Goal: Task Accomplishment & Management: Complete application form

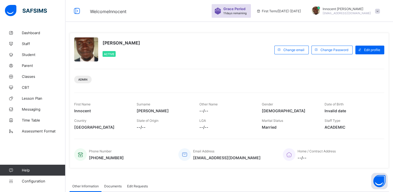
click at [380, 12] on span at bounding box center [377, 11] width 5 height 5
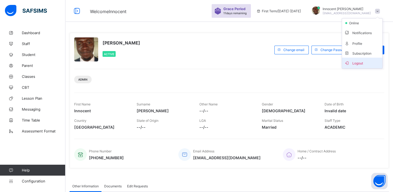
click at [367, 63] on span "Logout" at bounding box center [362, 63] width 36 height 6
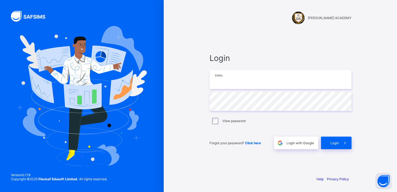
type input "**********"
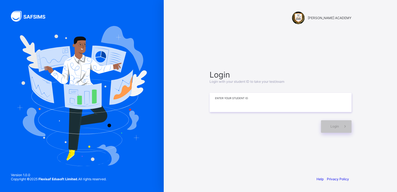
click at [216, 102] on input at bounding box center [281, 102] width 142 height 19
click at [214, 104] on input at bounding box center [281, 102] width 142 height 19
click at [214, 105] on input at bounding box center [281, 102] width 142 height 19
click at [333, 125] on span "Login" at bounding box center [335, 126] width 8 height 4
click at [220, 101] on input "*********" at bounding box center [281, 102] width 142 height 19
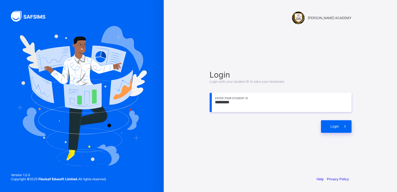
click at [241, 101] on input "*********" at bounding box center [281, 102] width 142 height 19
type input "*********"
click at [341, 128] on span at bounding box center [345, 126] width 13 height 13
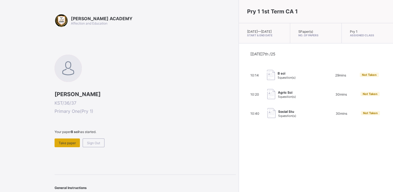
click at [71, 145] on div "Take paper" at bounding box center [67, 142] width 25 height 9
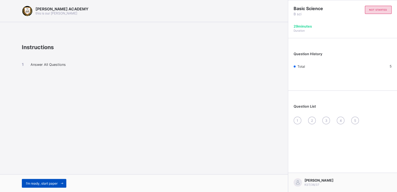
click at [37, 180] on div "I’m ready, start paper" at bounding box center [44, 183] width 44 height 9
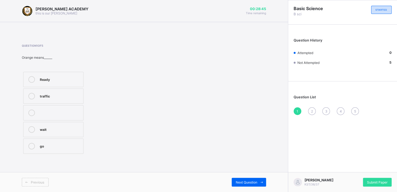
click at [23, 129] on label "wait" at bounding box center [53, 129] width 60 height 15
click at [32, 129] on icon at bounding box center [31, 129] width 7 height 7
click at [31, 79] on icon at bounding box center [31, 79] width 7 height 7
click at [238, 181] on span "Next Question" at bounding box center [247, 182] width 22 height 4
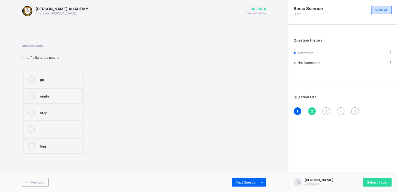
click at [40, 114] on div "Stop" at bounding box center [60, 111] width 41 height 5
click at [257, 178] on span at bounding box center [261, 182] width 9 height 9
click at [32, 131] on icon at bounding box center [31, 129] width 7 height 7
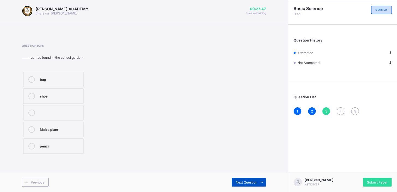
click at [236, 183] on span "Next Question" at bounding box center [247, 182] width 22 height 4
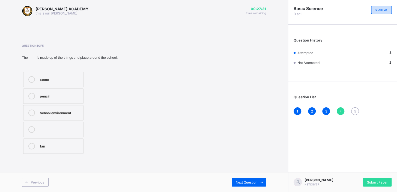
click at [39, 98] on label "pencil" at bounding box center [53, 95] width 60 height 15
click at [239, 178] on div "Next Question" at bounding box center [249, 182] width 34 height 9
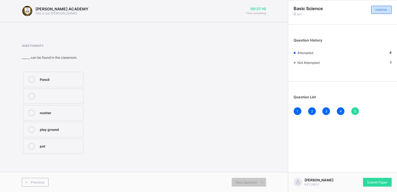
click at [32, 81] on icon at bounding box center [31, 79] width 7 height 7
click at [370, 185] on div "Submit Paper" at bounding box center [377, 182] width 29 height 9
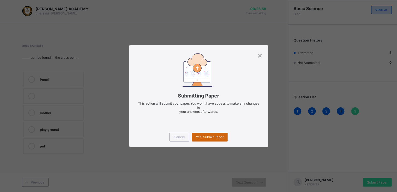
click at [218, 136] on span "Yes, Submit Paper" at bounding box center [210, 137] width 28 height 4
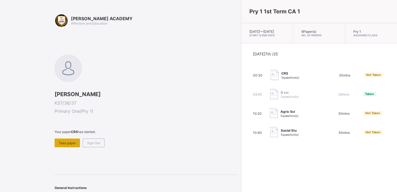
click at [71, 142] on span "Take paper" at bounding box center [67, 143] width 17 height 4
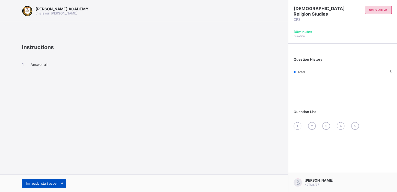
click at [53, 185] on span "I’m ready, start paper" at bounding box center [42, 183] width 32 height 4
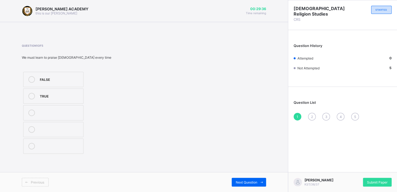
click at [41, 180] on span "Previous" at bounding box center [37, 182] width 13 height 4
click at [34, 183] on span "Previous" at bounding box center [37, 182] width 13 height 4
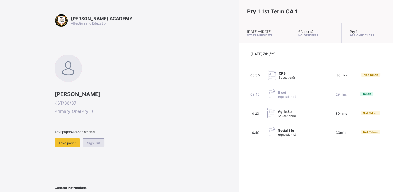
click at [93, 141] on span "Sign Out" at bounding box center [93, 143] width 13 height 4
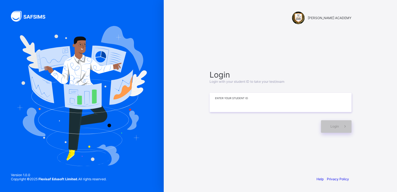
click at [251, 109] on input at bounding box center [281, 102] width 142 height 19
type input "*********"
click at [336, 125] on span "Login" at bounding box center [335, 126] width 8 height 4
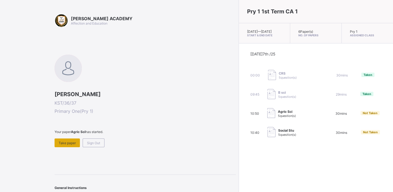
click at [66, 142] on span "Take paper" at bounding box center [67, 143] width 17 height 4
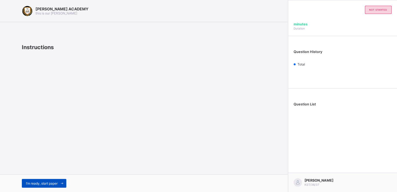
click at [37, 181] on span "I’m ready, start paper" at bounding box center [42, 183] width 32 height 4
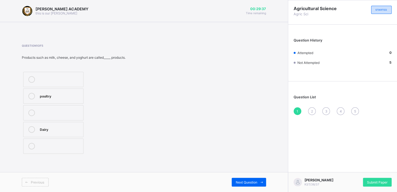
click at [47, 136] on label "Dairy" at bounding box center [53, 129] width 60 height 15
click at [238, 180] on span "Next Question" at bounding box center [247, 182] width 22 height 4
click at [31, 94] on icon at bounding box center [31, 96] width 7 height 7
click at [249, 183] on span "Next Question" at bounding box center [247, 182] width 22 height 4
click at [31, 116] on icon at bounding box center [31, 117] width 7 height 7
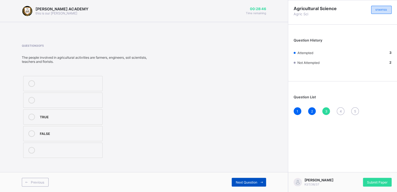
click at [234, 180] on div "Next Question" at bounding box center [249, 182] width 34 height 9
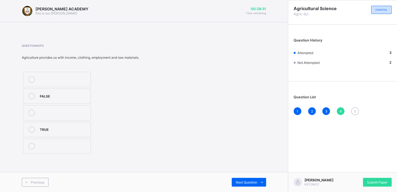
click at [31, 127] on icon at bounding box center [31, 129] width 7 height 7
click at [241, 183] on span "Next Question" at bounding box center [247, 182] width 22 height 4
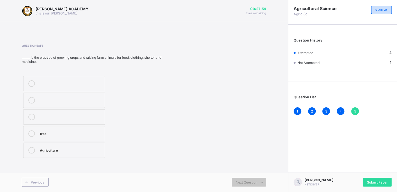
click at [32, 150] on icon at bounding box center [31, 150] width 7 height 7
click at [378, 180] on span "Submit Paper" at bounding box center [377, 182] width 20 height 4
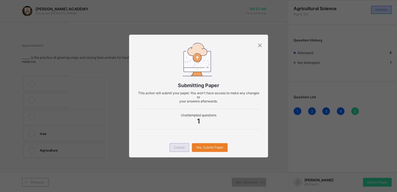
click at [177, 144] on div "Cancel" at bounding box center [179, 147] width 20 height 9
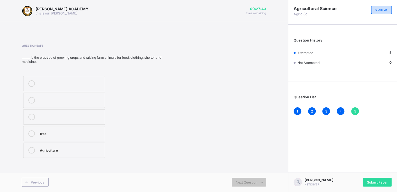
click at [354, 111] on span "5" at bounding box center [355, 111] width 2 height 4
click at [305, 64] on span "Not Attempted" at bounding box center [308, 63] width 22 height 4
click at [378, 182] on span "Submit Paper" at bounding box center [377, 182] width 20 height 4
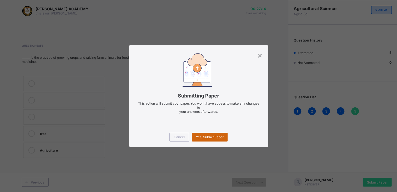
click at [210, 135] on span "Yes, Submit Paper" at bounding box center [210, 137] width 28 height 4
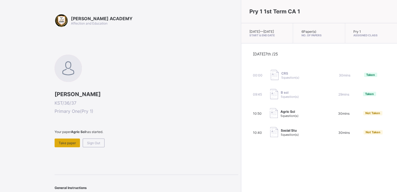
click at [74, 143] on span "Take paper" at bounding box center [67, 143] width 17 height 4
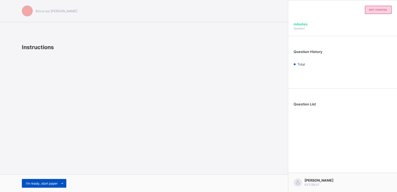
click at [43, 180] on div "I’m ready, start paper" at bounding box center [44, 183] width 44 height 9
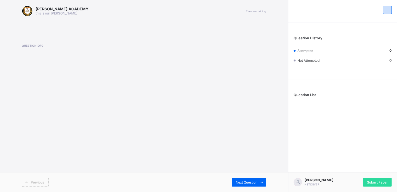
click at [30, 184] on span at bounding box center [26, 182] width 9 height 9
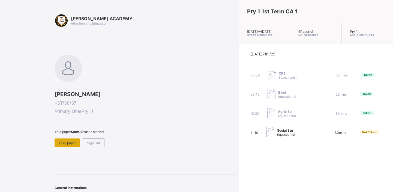
click at [73, 143] on span "Take paper" at bounding box center [67, 143] width 17 height 4
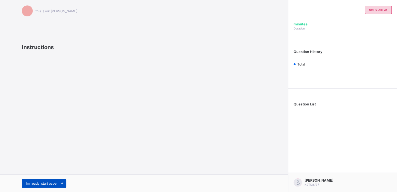
click at [55, 183] on span "I’m ready, start paper" at bounding box center [42, 183] width 32 height 4
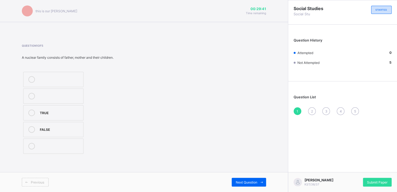
click at [44, 116] on label "TRUE" at bounding box center [53, 112] width 60 height 15
click at [248, 180] on span "Next Question" at bounding box center [247, 182] width 22 height 4
click at [29, 80] on icon at bounding box center [31, 79] width 7 height 7
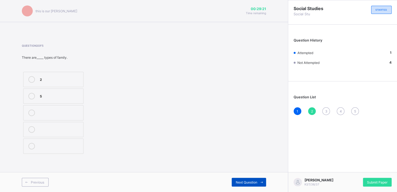
click at [252, 180] on div "Next Question" at bounding box center [249, 182] width 34 height 9
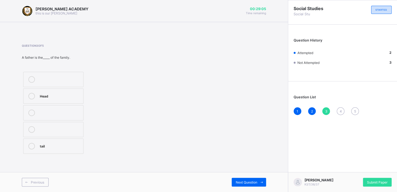
click at [31, 97] on icon at bounding box center [31, 96] width 7 height 7
click at [232, 182] on div "Next Question" at bounding box center [249, 182] width 34 height 9
click at [32, 145] on icon at bounding box center [31, 146] width 7 height 7
click at [255, 182] on span "Next Question" at bounding box center [247, 182] width 22 height 4
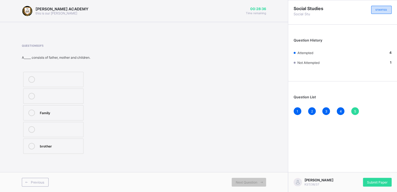
click at [31, 111] on icon at bounding box center [31, 112] width 7 height 7
click at [376, 183] on span "Submit Paper" at bounding box center [377, 182] width 20 height 4
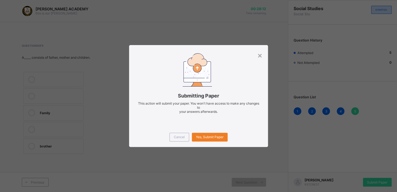
click at [219, 143] on div "Cancel Yes, Submit Paper" at bounding box center [198, 137] width 139 height 20
click at [210, 135] on span "Yes, Submit Paper" at bounding box center [210, 137] width 28 height 4
click at [210, 135] on div "Yes, Submit Paper" at bounding box center [210, 137] width 36 height 9
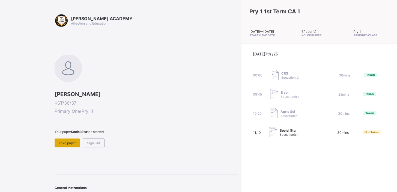
click at [69, 141] on span "Take paper" at bounding box center [67, 143] width 17 height 4
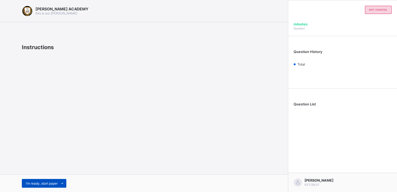
click at [38, 183] on span "I’m ready, start paper" at bounding box center [42, 183] width 32 height 4
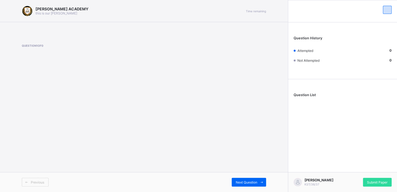
click at [31, 180] on span "Previous" at bounding box center [37, 182] width 13 height 4
click at [382, 178] on div "Submit Paper" at bounding box center [377, 182] width 29 height 9
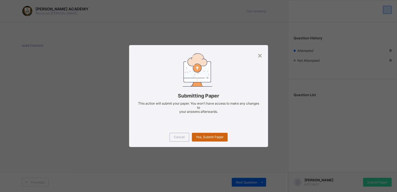
click at [209, 133] on div "Yes, Submit Paper" at bounding box center [210, 137] width 36 height 9
click at [258, 57] on div "×" at bounding box center [259, 54] width 5 height 9
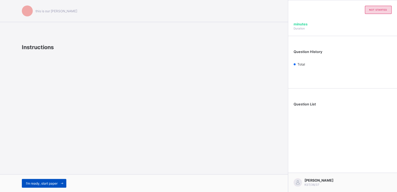
click at [33, 183] on span "I’m ready, start paper" at bounding box center [42, 183] width 32 height 4
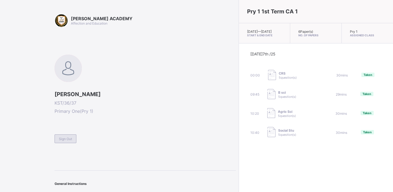
click at [70, 138] on span "Sign Out" at bounding box center [65, 139] width 13 height 4
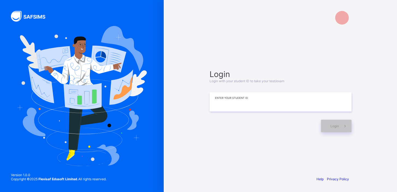
click at [242, 97] on input at bounding box center [281, 101] width 142 height 19
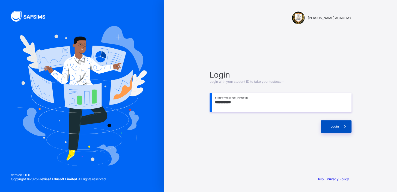
type input "**********"
click at [336, 128] on span "Login" at bounding box center [335, 126] width 8 height 4
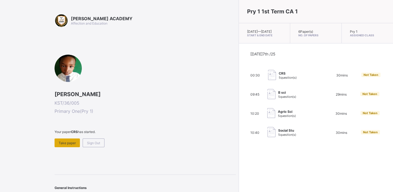
click at [69, 139] on div "Take paper" at bounding box center [67, 142] width 25 height 9
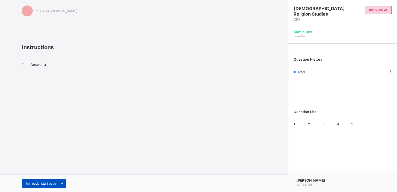
click at [48, 180] on div "I’m ready, start paper" at bounding box center [44, 183] width 44 height 9
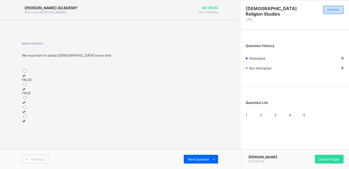
click at [26, 91] on icon at bounding box center [24, 89] width 5 height 4
click at [192, 158] on span "Next Question" at bounding box center [199, 159] width 22 height 4
click at [38, 91] on label "TRUE" at bounding box center [47, 87] width 50 height 8
click at [209, 159] on span "Next Question" at bounding box center [199, 159] width 22 height 4
click at [26, 109] on icon at bounding box center [24, 107] width 5 height 4
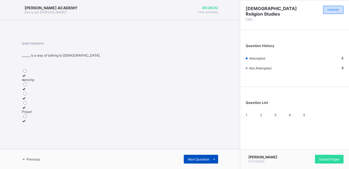
click at [192, 161] on span "Next Question" at bounding box center [199, 159] width 22 height 4
click at [26, 87] on icon at bounding box center [24, 85] width 5 height 4
click at [206, 157] on span "Next Question" at bounding box center [199, 159] width 22 height 4
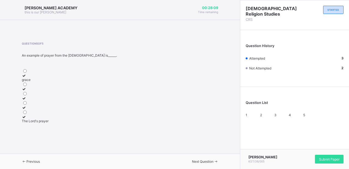
click at [26, 78] on icon at bounding box center [24, 75] width 5 height 4
click at [323, 159] on span "Submit Paper" at bounding box center [329, 159] width 20 height 4
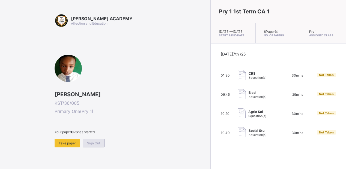
click at [96, 141] on span "Sign Out" at bounding box center [93, 143] width 13 height 4
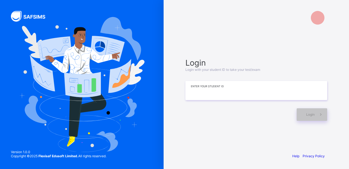
click at [217, 94] on input at bounding box center [257, 90] width 142 height 19
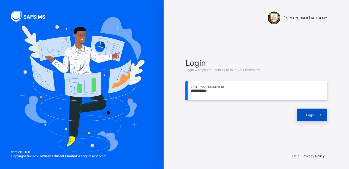
type input "**********"
click at [306, 114] on div "Login" at bounding box center [312, 114] width 31 height 13
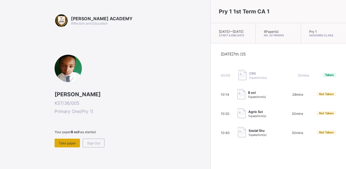
click at [74, 143] on span "Take paper" at bounding box center [67, 143] width 17 height 4
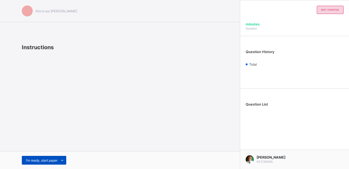
click at [49, 159] on span "I’m ready, start paper" at bounding box center [42, 160] width 32 height 4
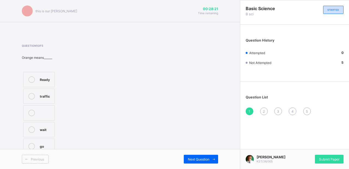
click at [32, 129] on icon at bounding box center [31, 129] width 7 height 7
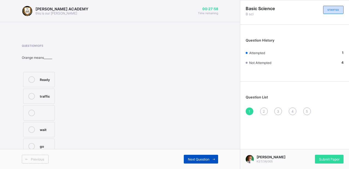
click at [202, 159] on span "Next Question" at bounding box center [199, 159] width 22 height 4
click at [32, 114] on icon at bounding box center [31, 112] width 7 height 7
click at [197, 156] on div "Next Question" at bounding box center [201, 158] width 34 height 9
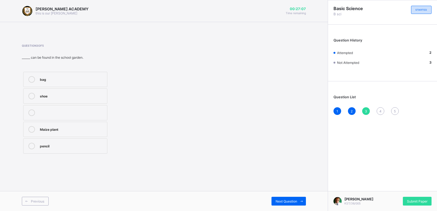
click at [50, 130] on div "Maize plant" at bounding box center [72, 128] width 64 height 5
click at [287, 168] on div "Next Question" at bounding box center [288, 201] width 34 height 9
click at [61, 109] on div "School environment" at bounding box center [72, 111] width 64 height 5
click at [286, 168] on span "Next Question" at bounding box center [286, 201] width 22 height 4
click at [37, 77] on div at bounding box center [31, 79] width 11 height 7
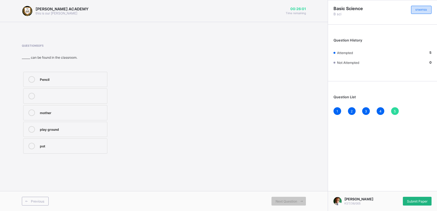
click at [346, 168] on span "Submit Paper" at bounding box center [417, 201] width 20 height 4
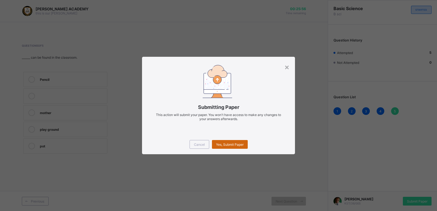
click at [240, 144] on span "Yes, Submit Paper" at bounding box center [230, 144] width 28 height 4
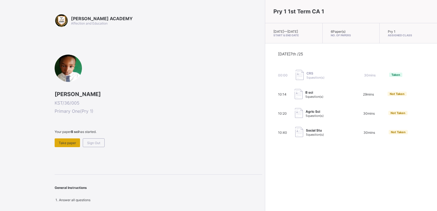
click at [70, 141] on span "Take paper" at bounding box center [67, 143] width 17 height 4
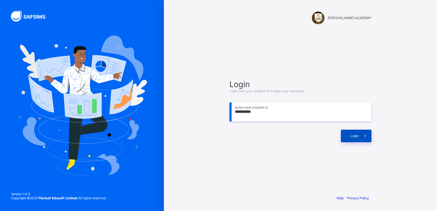
type input "**********"
click at [358, 132] on div "Login" at bounding box center [356, 136] width 31 height 13
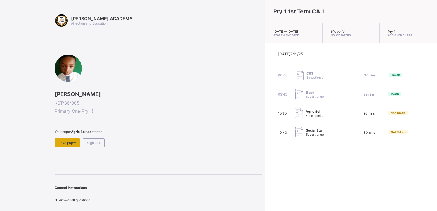
click at [68, 141] on span "Take paper" at bounding box center [67, 143] width 17 height 4
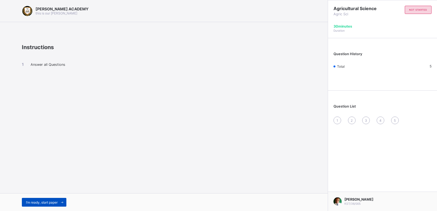
click at [38, 201] on span "I’m ready, start paper" at bounding box center [42, 202] width 32 height 4
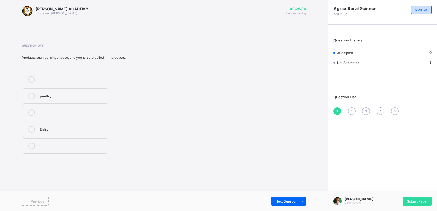
click at [47, 125] on label "Dairy" at bounding box center [65, 129] width 84 height 15
click at [288, 202] on span "Next Question" at bounding box center [286, 201] width 22 height 4
click at [42, 111] on div "3" at bounding box center [72, 111] width 64 height 5
click at [291, 202] on span "Next Question" at bounding box center [286, 201] width 22 height 4
click at [44, 114] on div "TRUE" at bounding box center [76, 116] width 72 height 5
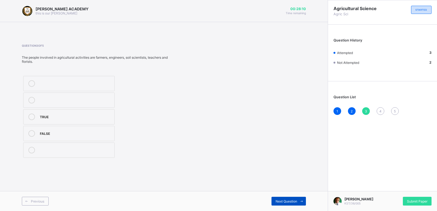
click at [291, 198] on div "Next Question" at bounding box center [288, 201] width 34 height 9
click at [30, 126] on label "TRUE" at bounding box center [65, 129] width 84 height 15
click at [285, 199] on span "Next Question" at bounding box center [286, 201] width 22 height 4
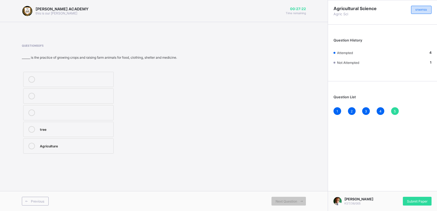
click at [66, 145] on div "Agriculture" at bounding box center [75, 145] width 71 height 5
click at [421, 197] on div "Submit Paper" at bounding box center [417, 201] width 29 height 9
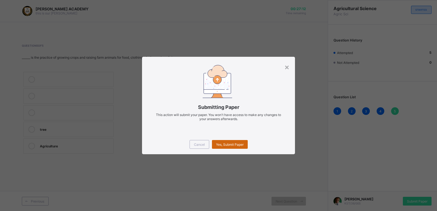
click at [224, 144] on span "Yes, Submit Paper" at bounding box center [230, 144] width 28 height 4
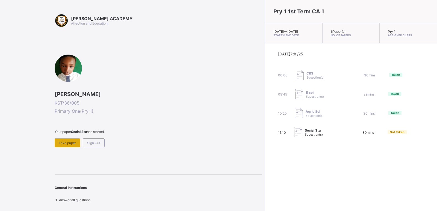
click at [73, 141] on span "Take paper" at bounding box center [67, 143] width 17 height 4
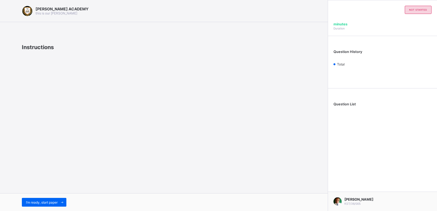
click at [46, 188] on div "KAY ACADEMY this is our motton Instructions I’m ready, start paper" at bounding box center [164, 105] width 328 height 211
click at [40, 200] on div "I’m ready, start paper" at bounding box center [44, 202] width 44 height 9
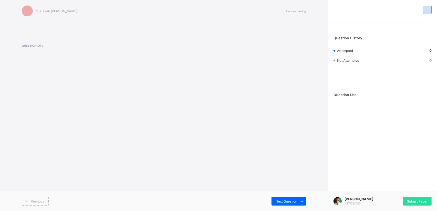
click at [116, 79] on div "this is our motton Time remaining Question 1 of 0 Previous Next Question" at bounding box center [164, 105] width 328 height 211
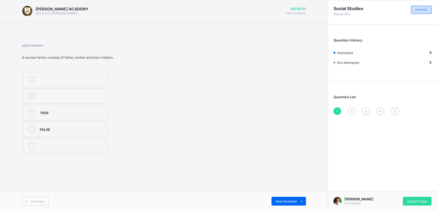
click at [36, 109] on label "TRUE" at bounding box center [65, 112] width 84 height 15
click at [277, 199] on div "Next Question" at bounding box center [288, 201] width 34 height 9
click at [85, 78] on div "2" at bounding box center [72, 78] width 64 height 5
click at [292, 196] on div "Previous Next Question" at bounding box center [164, 201] width 328 height 20
click at [291, 201] on span "Next Question" at bounding box center [286, 201] width 22 height 4
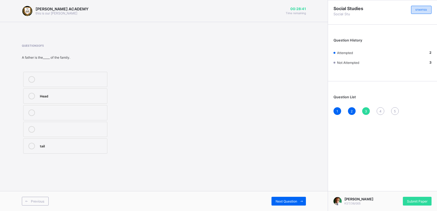
click at [49, 94] on div "Head" at bounding box center [72, 95] width 64 height 5
click at [293, 202] on span "Next Question" at bounding box center [286, 201] width 22 height 4
click at [80, 144] on div "Wife" at bounding box center [72, 145] width 64 height 5
click at [285, 200] on span "Next Question" at bounding box center [286, 201] width 22 height 4
click at [60, 112] on div "Family" at bounding box center [72, 111] width 64 height 5
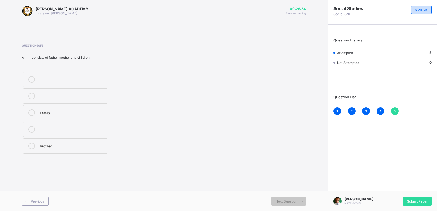
click at [416, 196] on div "Liam John Leminje KST/36/005 Submit Paper" at bounding box center [382, 201] width 109 height 20
click at [411, 200] on span "Submit Paper" at bounding box center [417, 201] width 20 height 4
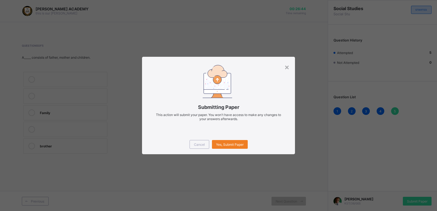
click at [228, 139] on div "Cancel Yes, Submit Paper" at bounding box center [218, 145] width 153 height 20
click at [226, 143] on span "Yes, Submit Paper" at bounding box center [230, 144] width 28 height 4
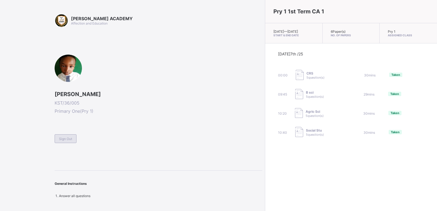
click at [70, 135] on div "Sign Out" at bounding box center [66, 138] width 22 height 9
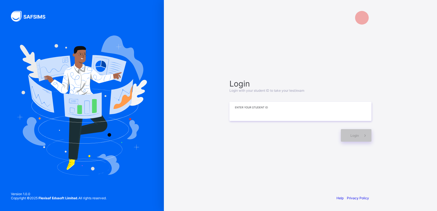
click at [314, 113] on input at bounding box center [300, 111] width 142 height 19
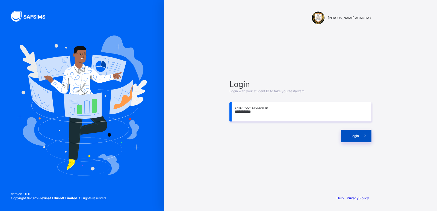
type input "**********"
click at [358, 139] on div "Login" at bounding box center [356, 136] width 31 height 13
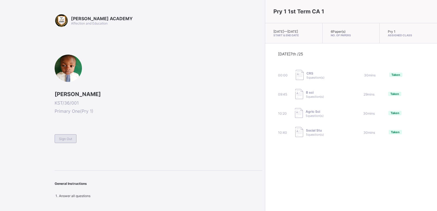
click at [71, 137] on span "Sign Out" at bounding box center [65, 139] width 13 height 4
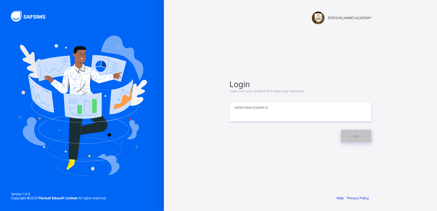
click at [300, 112] on input at bounding box center [300, 111] width 142 height 19
type input "*"
type input "**********"
click at [355, 133] on div "Login" at bounding box center [356, 136] width 31 height 13
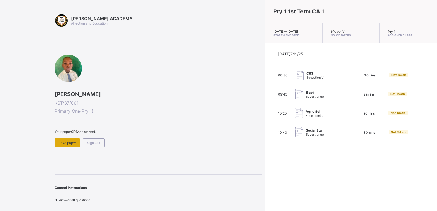
click at [73, 141] on span "Take paper" at bounding box center [67, 143] width 17 height 4
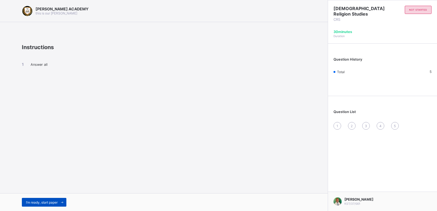
click at [48, 201] on span "I’m ready, start paper" at bounding box center [42, 202] width 32 height 4
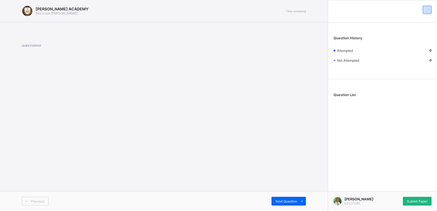
click at [409, 201] on span "Submit Paper" at bounding box center [417, 201] width 20 height 4
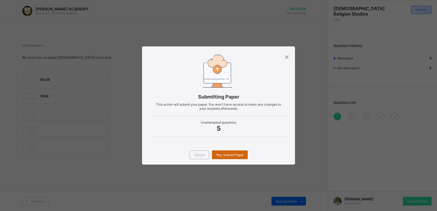
click at [240, 154] on span "Yes, Submit Paper" at bounding box center [230, 155] width 28 height 4
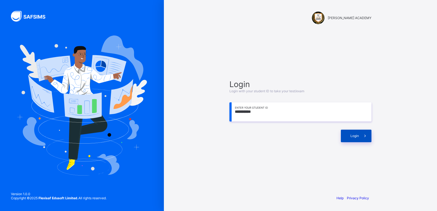
type input "**********"
click at [351, 139] on div "Login" at bounding box center [356, 136] width 31 height 13
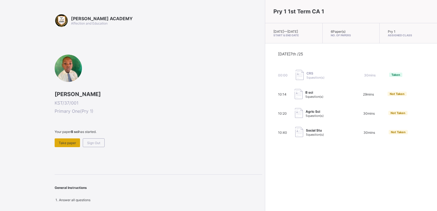
click at [60, 142] on span "Take paper" at bounding box center [67, 143] width 17 height 4
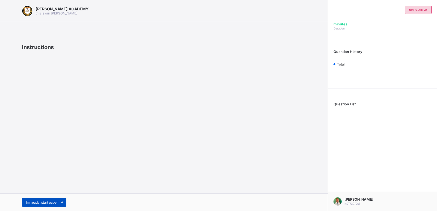
click at [56, 205] on div "I’m ready, start paper" at bounding box center [44, 202] width 44 height 9
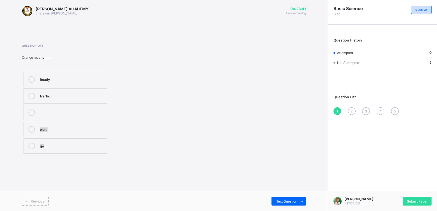
drag, startPoint x: 221, startPoint y: 141, endPoint x: 103, endPoint y: 95, distance: 126.5
click at [103, 95] on div "Question 1 of 5 Orange means______ Ready traffic wait go" at bounding box center [164, 99] width 284 height 111
click at [171, 104] on div "Question 1 of 5 Orange means______ Ready traffic wait go" at bounding box center [164, 99] width 284 height 111
click at [52, 79] on div "Ready" at bounding box center [72, 78] width 64 height 5
click at [288, 200] on span "Next Question" at bounding box center [286, 201] width 22 height 4
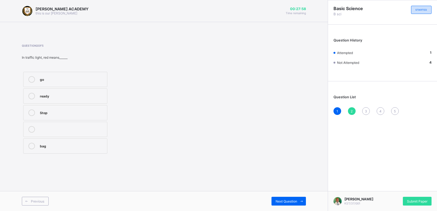
click at [47, 115] on div "Stop" at bounding box center [72, 112] width 64 height 7
click at [287, 198] on div "Next Question" at bounding box center [288, 201] width 34 height 9
click at [60, 130] on div "Maize plant" at bounding box center [72, 128] width 64 height 5
click at [287, 199] on div "Next Question" at bounding box center [288, 201] width 34 height 9
click at [69, 111] on div "School environment" at bounding box center [72, 111] width 64 height 5
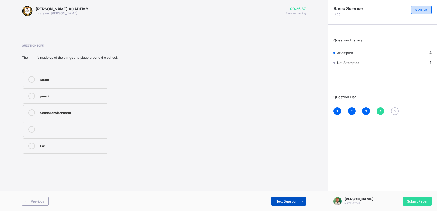
click at [294, 200] on span "Next Question" at bounding box center [286, 201] width 22 height 4
click at [70, 76] on label "Pencil" at bounding box center [65, 79] width 84 height 15
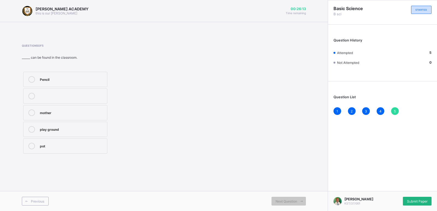
click at [421, 199] on span "Submit Paper" at bounding box center [417, 201] width 20 height 4
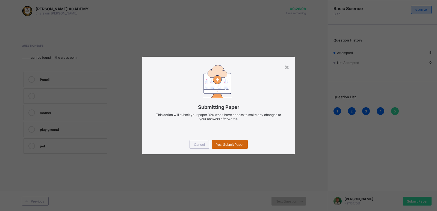
click at [234, 144] on span "Yes, Submit Paper" at bounding box center [230, 144] width 28 height 4
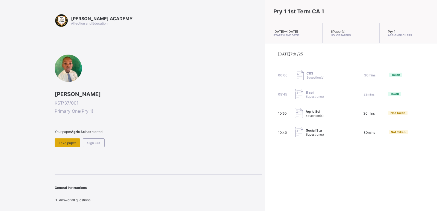
click at [66, 140] on div "Take paper" at bounding box center [67, 142] width 25 height 9
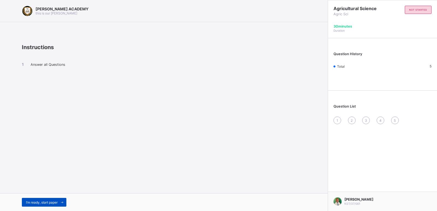
click at [58, 201] on span "I’m ready, start paper" at bounding box center [42, 202] width 32 height 4
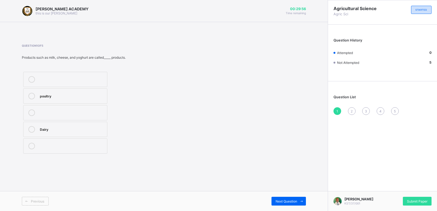
click at [48, 60] on div "Question 1 of 5 Products such as milk, cheese, and yoghurt are called_____ prod…" at bounding box center [94, 99] width 145 height 111
click at [60, 129] on div "Dairy" at bounding box center [72, 128] width 64 height 5
click at [291, 200] on span "Next Question" at bounding box center [286, 201] width 22 height 4
click at [67, 113] on div "3" at bounding box center [72, 111] width 64 height 5
click at [282, 201] on span "Next Question" at bounding box center [286, 201] width 22 height 4
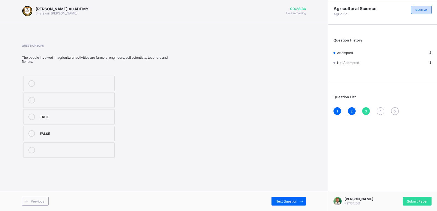
click at [56, 115] on div "TRUE" at bounding box center [76, 116] width 72 height 5
click at [280, 202] on span "Next Question" at bounding box center [286, 201] width 22 height 4
click at [74, 131] on div "TRUE" at bounding box center [72, 128] width 64 height 5
click at [282, 202] on span "Next Question" at bounding box center [286, 201] width 22 height 4
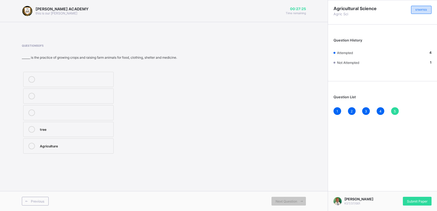
click at [68, 132] on div "tree" at bounding box center [75, 129] width 71 height 7
click at [420, 201] on span "Submit Paper" at bounding box center [417, 201] width 20 height 4
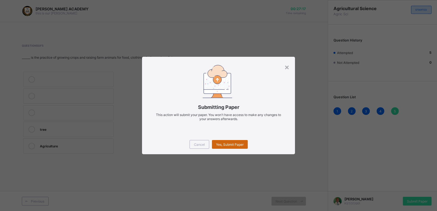
click at [232, 146] on span "Yes, Submit Paper" at bounding box center [230, 144] width 28 height 4
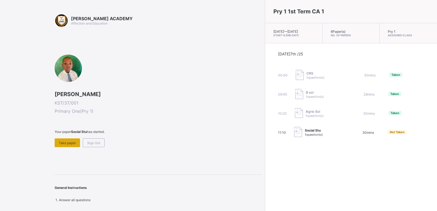
click at [66, 142] on span "Take paper" at bounding box center [67, 143] width 17 height 4
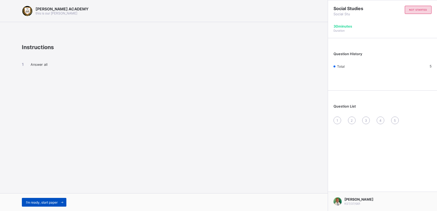
click at [53, 203] on span "I’m ready, start paper" at bounding box center [42, 202] width 32 height 4
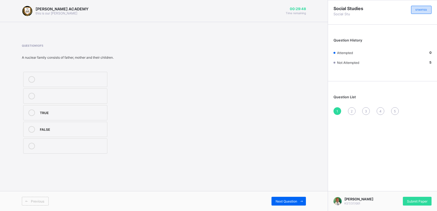
click at [60, 111] on div "TRUE" at bounding box center [72, 111] width 64 height 5
click at [290, 198] on div "Next Question" at bounding box center [288, 201] width 34 height 9
click at [60, 76] on div "2" at bounding box center [72, 78] width 64 height 5
click at [293, 201] on span "Next Question" at bounding box center [286, 201] width 22 height 4
click at [60, 100] on label "Head" at bounding box center [65, 95] width 84 height 15
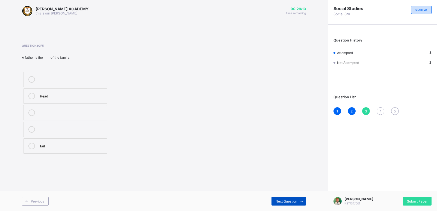
click at [287, 200] on span "Next Question" at bounding box center [286, 201] width 22 height 4
click at [62, 148] on div "Wife" at bounding box center [72, 145] width 64 height 5
click at [285, 200] on span "Next Question" at bounding box center [286, 201] width 22 height 4
click at [56, 112] on div "Family" at bounding box center [72, 111] width 64 height 5
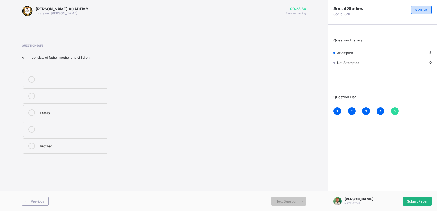
click at [424, 199] on span "Submit Paper" at bounding box center [417, 201] width 20 height 4
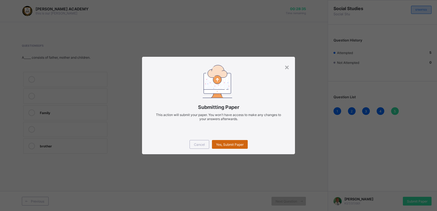
click at [225, 144] on span "Yes, Submit Paper" at bounding box center [230, 144] width 28 height 4
click at [225, 144] on div "Yes, Submit Paper" at bounding box center [230, 144] width 36 height 9
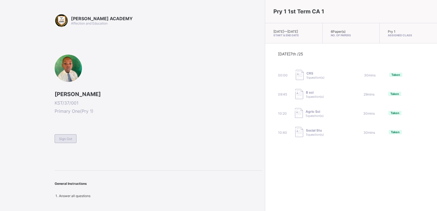
click at [67, 136] on div "Sign Out" at bounding box center [66, 138] width 22 height 9
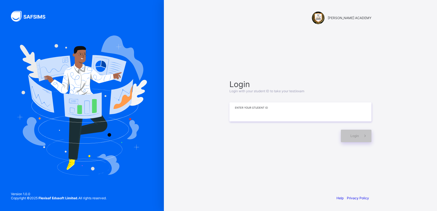
click at [291, 115] on input at bounding box center [300, 111] width 142 height 19
type input "**********"
click at [358, 138] on span "Login" at bounding box center [354, 136] width 8 height 4
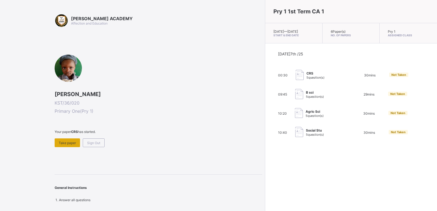
click at [72, 141] on span "Take paper" at bounding box center [67, 143] width 17 height 4
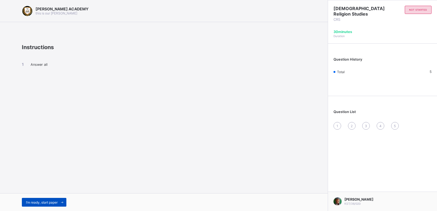
drag, startPoint x: 121, startPoint y: 165, endPoint x: 52, endPoint y: 203, distance: 78.5
click at [52, 203] on span "I’m ready, start paper" at bounding box center [42, 202] width 32 height 4
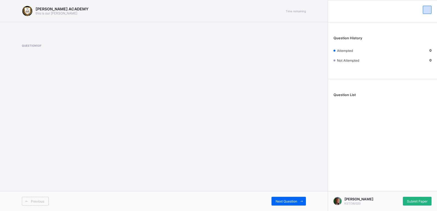
click at [410, 202] on span "Submit Paper" at bounding box center [417, 201] width 20 height 4
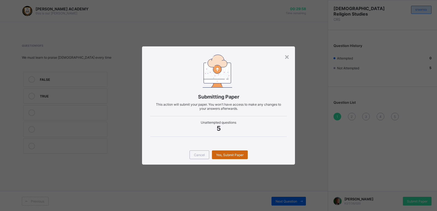
click at [238, 151] on div "Yes, Submit Paper" at bounding box center [230, 154] width 36 height 9
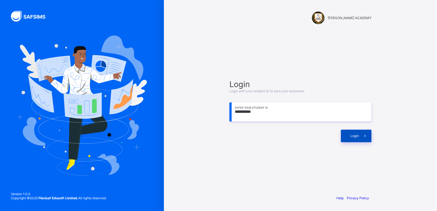
type input "**********"
click at [359, 134] on span at bounding box center [365, 136] width 13 height 13
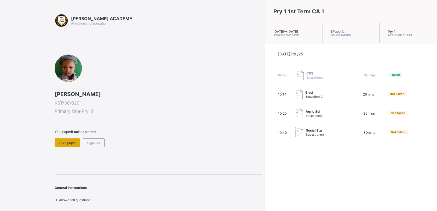
click at [60, 143] on span "Take paper" at bounding box center [67, 143] width 17 height 4
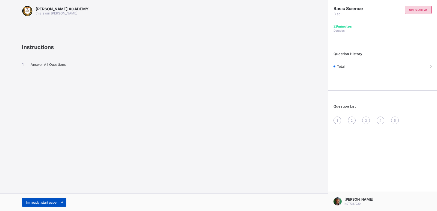
click at [49, 204] on span "I’m ready, start paper" at bounding box center [42, 202] width 32 height 4
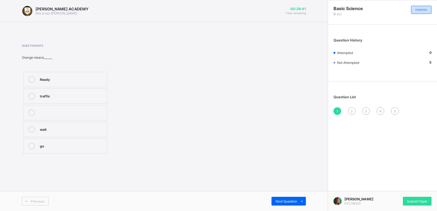
click at [34, 79] on icon at bounding box center [31, 79] width 7 height 7
click at [294, 200] on span "Next Question" at bounding box center [286, 201] width 22 height 4
click at [82, 79] on div "go" at bounding box center [72, 78] width 64 height 5
click at [290, 199] on span "Next Question" at bounding box center [286, 201] width 22 height 4
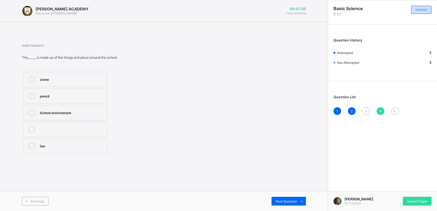
click at [73, 111] on div "School environment" at bounding box center [72, 111] width 64 height 5
click at [290, 199] on span "Next Question" at bounding box center [286, 201] width 22 height 4
click at [52, 78] on div "Pencil" at bounding box center [72, 78] width 64 height 5
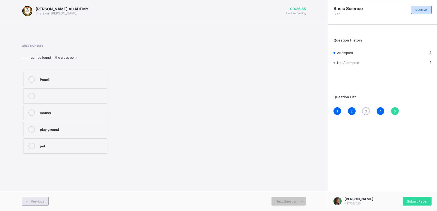
click at [33, 200] on span "Previous" at bounding box center [37, 201] width 13 height 4
click at [47, 129] on div "Maize plant" at bounding box center [72, 128] width 64 height 5
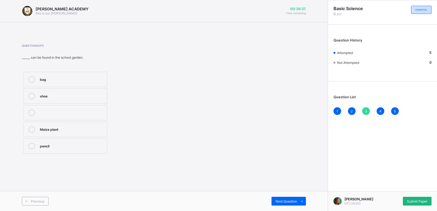
click at [412, 200] on span "Submit Paper" at bounding box center [417, 201] width 20 height 4
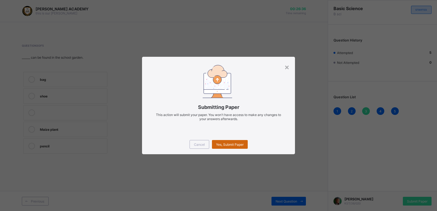
click at [242, 141] on div "Yes, Submit Paper" at bounding box center [230, 144] width 36 height 9
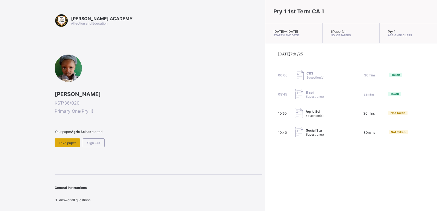
click at [67, 143] on span "Take paper" at bounding box center [67, 143] width 17 height 4
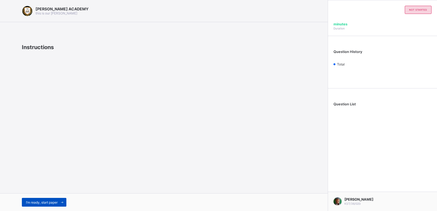
click at [40, 201] on span "I’m ready, start paper" at bounding box center [42, 202] width 32 height 4
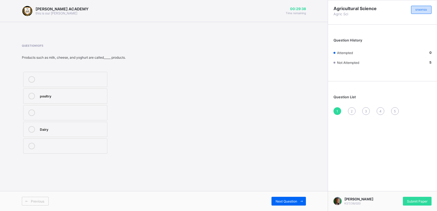
click at [53, 128] on div "Dairy" at bounding box center [72, 128] width 64 height 5
click at [290, 201] on span "Next Question" at bounding box center [286, 201] width 22 height 4
click at [40, 97] on div "2" at bounding box center [72, 95] width 64 height 5
click at [288, 200] on span "Next Question" at bounding box center [286, 201] width 22 height 4
click at [50, 119] on div "TRUE" at bounding box center [76, 117] width 72 height 7
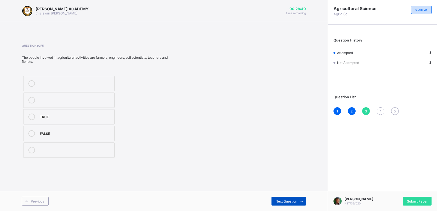
click at [287, 200] on span "Next Question" at bounding box center [286, 201] width 22 height 4
click at [65, 129] on div "TRUE" at bounding box center [72, 128] width 64 height 5
click at [284, 200] on span "Next Question" at bounding box center [286, 201] width 22 height 4
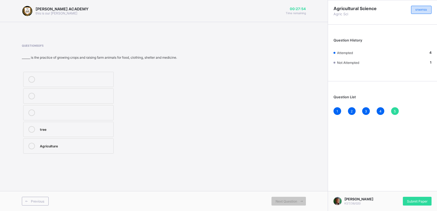
click at [44, 146] on div "Agriculture" at bounding box center [75, 145] width 71 height 5
click at [413, 201] on span "Submit Paper" at bounding box center [417, 201] width 20 height 4
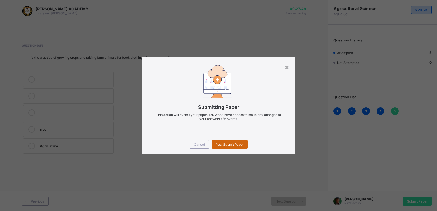
click at [234, 142] on div "Yes, Submit Paper" at bounding box center [230, 144] width 36 height 9
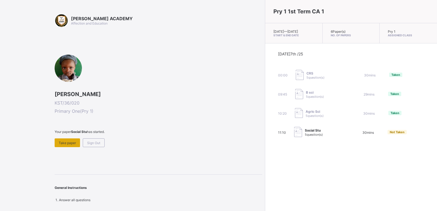
click at [67, 143] on span "Take paper" at bounding box center [67, 143] width 17 height 4
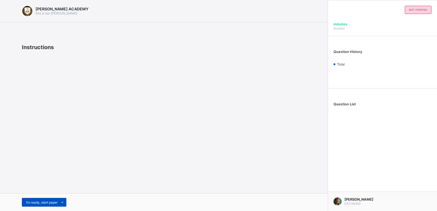
click at [55, 203] on span "I’m ready, start paper" at bounding box center [42, 202] width 32 height 4
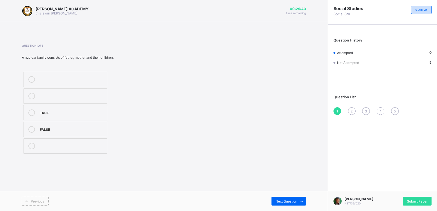
click at [45, 114] on div "TRUE" at bounding box center [72, 111] width 64 height 5
click at [290, 200] on span "Next Question" at bounding box center [286, 201] width 22 height 4
click at [46, 80] on div "2" at bounding box center [72, 78] width 64 height 5
click at [289, 202] on span "Next Question" at bounding box center [286, 201] width 22 height 4
click at [49, 96] on div "Head" at bounding box center [72, 95] width 64 height 5
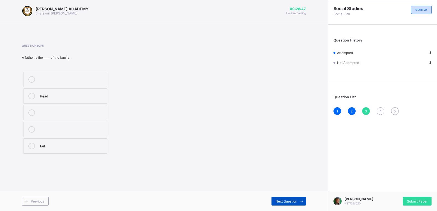
click at [286, 201] on span "Next Question" at bounding box center [286, 201] width 22 height 4
click at [47, 148] on div "Wife" at bounding box center [72, 145] width 64 height 5
click at [291, 200] on span "Next Question" at bounding box center [286, 201] width 22 height 4
click at [48, 118] on label "Family" at bounding box center [65, 112] width 84 height 15
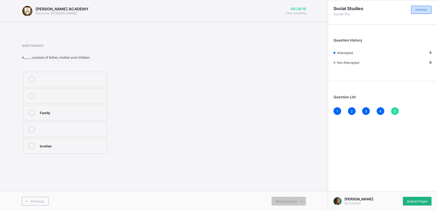
click at [419, 197] on div "Submit Paper" at bounding box center [417, 201] width 29 height 9
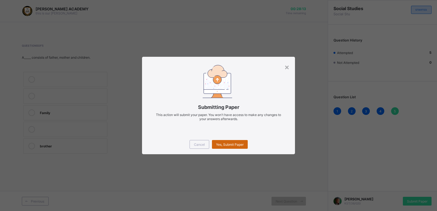
click at [228, 143] on span "Yes, Submit Paper" at bounding box center [230, 144] width 28 height 4
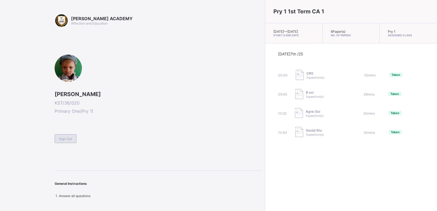
click at [65, 137] on span "Sign Out" at bounding box center [65, 139] width 13 height 4
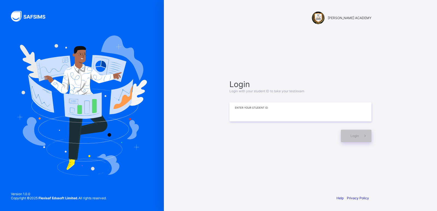
click at [244, 112] on input at bounding box center [300, 111] width 142 height 19
type input "**********"
click at [348, 137] on div "Login" at bounding box center [356, 136] width 31 height 13
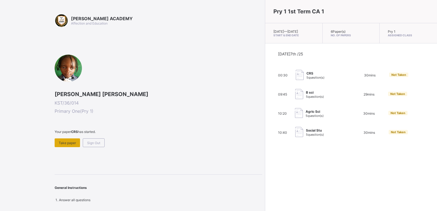
click at [67, 142] on span "Take paper" at bounding box center [67, 143] width 17 height 4
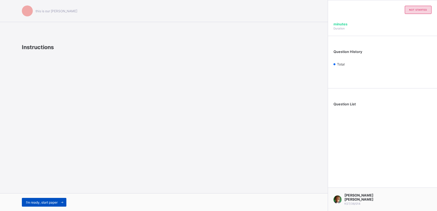
click at [39, 204] on div "I’m ready, start paper" at bounding box center [44, 202] width 44 height 9
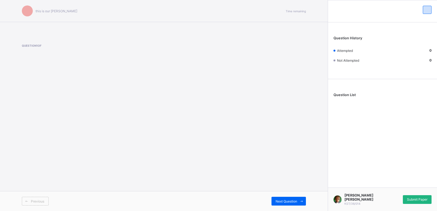
click at [419, 198] on div "Submit Paper" at bounding box center [417, 199] width 29 height 9
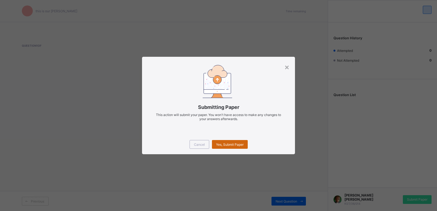
click at [228, 143] on span "Yes, Submit Paper" at bounding box center [230, 144] width 28 height 4
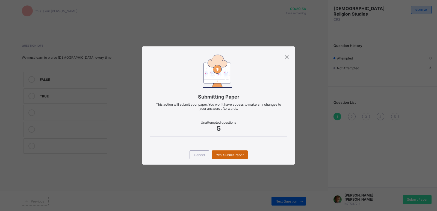
click at [234, 155] on span "Yes, Submit Paper" at bounding box center [230, 155] width 28 height 4
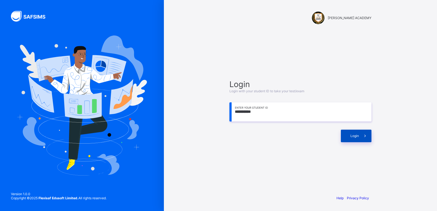
type input "**********"
click at [348, 134] on div "Login" at bounding box center [356, 136] width 31 height 13
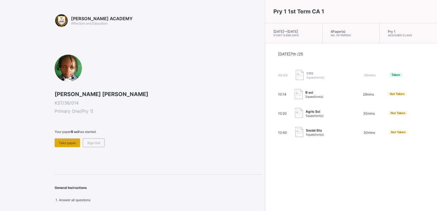
click at [65, 142] on span "Take paper" at bounding box center [67, 143] width 17 height 4
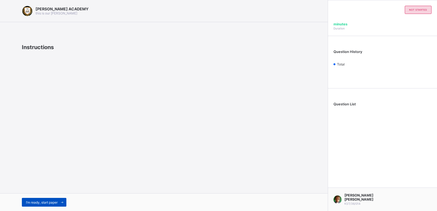
click at [57, 203] on span "I’m ready, start paper" at bounding box center [42, 202] width 32 height 4
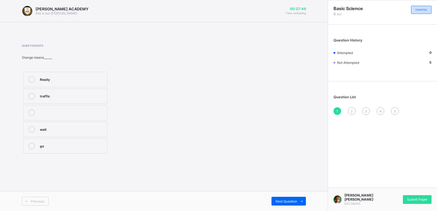
click at [45, 129] on div "wait" at bounding box center [72, 128] width 64 height 5
click at [287, 200] on span "Next Question" at bounding box center [286, 201] width 22 height 4
click at [69, 94] on div "ready" at bounding box center [72, 95] width 64 height 5
click at [289, 202] on span "Next Question" at bounding box center [286, 201] width 22 height 4
click at [57, 129] on div "Maize plant" at bounding box center [72, 128] width 64 height 5
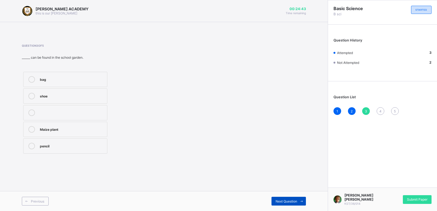
click at [280, 202] on span "Next Question" at bounding box center [286, 201] width 22 height 4
click at [77, 115] on div "School environment" at bounding box center [72, 111] width 64 height 5
click at [284, 200] on span "Next Question" at bounding box center [286, 201] width 22 height 4
click at [58, 78] on div "Pencil" at bounding box center [72, 78] width 64 height 5
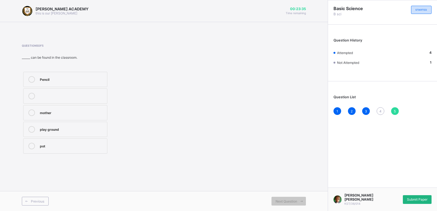
click at [424, 201] on span "Submit Paper" at bounding box center [417, 199] width 20 height 4
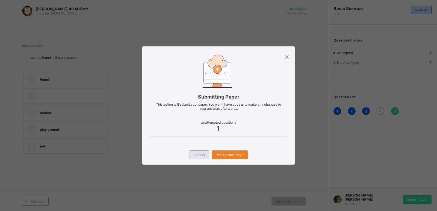
click at [202, 154] on span "Cancel" at bounding box center [199, 155] width 11 height 4
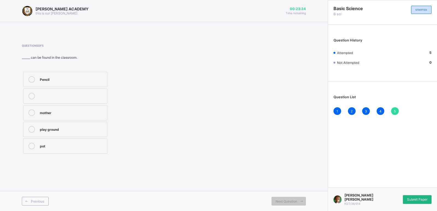
click at [415, 197] on div "Submit Paper" at bounding box center [417, 199] width 29 height 9
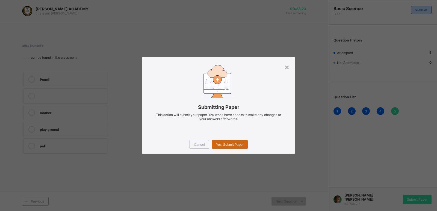
click at [236, 143] on span "Yes, Submit Paper" at bounding box center [230, 144] width 28 height 4
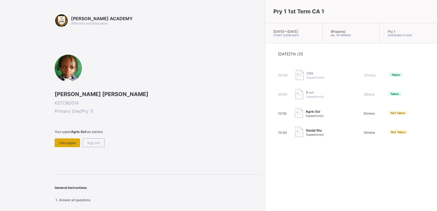
click at [72, 141] on span "Take paper" at bounding box center [67, 143] width 17 height 4
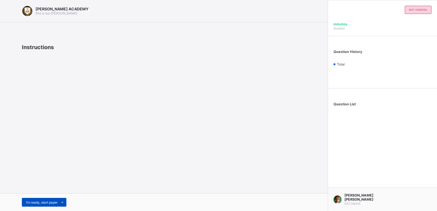
click at [49, 201] on span "I’m ready, start paper" at bounding box center [42, 202] width 32 height 4
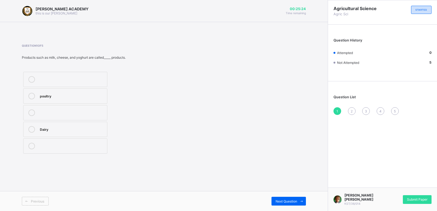
drag, startPoint x: 53, startPoint y: 131, endPoint x: 22, endPoint y: 156, distance: 39.3
click at [22, 156] on div "Question 1 of 5 Products such as milk, cheese, and yoghurt are called_____ prod…" at bounding box center [164, 99] width 284 height 127
click at [44, 131] on div "Dairy" at bounding box center [72, 128] width 64 height 5
click at [291, 199] on div "Next Question" at bounding box center [288, 201] width 34 height 9
click at [45, 91] on label "2" at bounding box center [65, 95] width 84 height 15
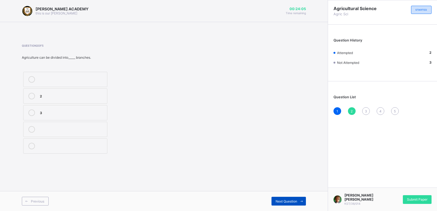
click at [297, 200] on span "Next Question" at bounding box center [286, 201] width 22 height 4
click at [48, 114] on div "TRUE" at bounding box center [76, 116] width 72 height 5
click at [288, 201] on span "Next Question" at bounding box center [286, 201] width 22 height 4
click at [49, 124] on label "TRUE" at bounding box center [65, 129] width 84 height 15
click at [286, 200] on span "Next Question" at bounding box center [286, 201] width 22 height 4
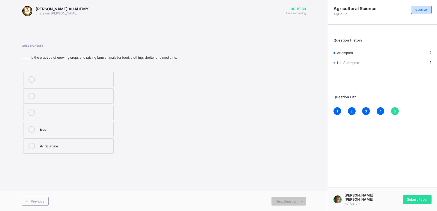
click at [53, 148] on div "Agriculture" at bounding box center [75, 145] width 71 height 5
click at [417, 201] on span "Submit Paper" at bounding box center [417, 199] width 20 height 4
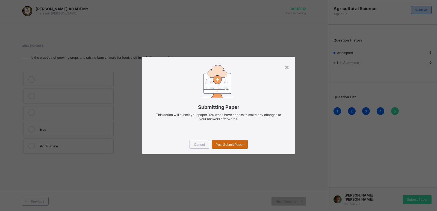
click at [224, 145] on span "Yes, Submit Paper" at bounding box center [230, 144] width 28 height 4
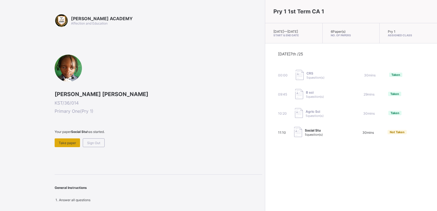
click at [61, 142] on span "Take paper" at bounding box center [67, 143] width 17 height 4
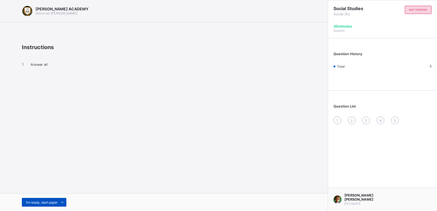
click at [49, 200] on div "I’m ready, start paper" at bounding box center [44, 202] width 44 height 9
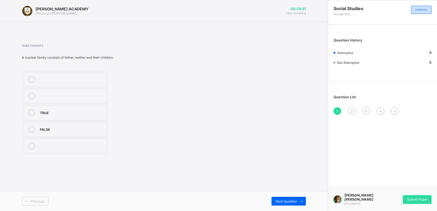
click at [42, 111] on div "TRUE" at bounding box center [72, 111] width 64 height 5
click at [285, 201] on span "Next Question" at bounding box center [286, 201] width 22 height 4
click at [43, 75] on label "2" at bounding box center [65, 79] width 84 height 15
click at [280, 199] on span "Next Question" at bounding box center [286, 201] width 22 height 4
click at [62, 97] on div "Head" at bounding box center [72, 95] width 64 height 5
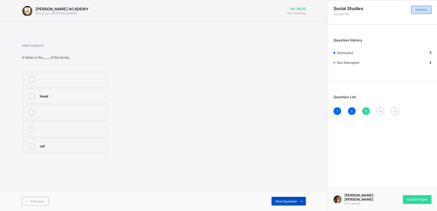
click at [287, 199] on span "Next Question" at bounding box center [286, 201] width 22 height 4
click at [54, 145] on div "Wife" at bounding box center [72, 145] width 64 height 5
click at [282, 198] on div "Next Question" at bounding box center [288, 201] width 34 height 9
click at [63, 116] on label "Family" at bounding box center [65, 112] width 84 height 15
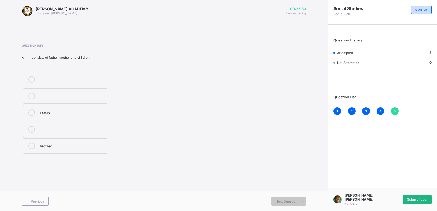
click at [413, 201] on span "Submit Paper" at bounding box center [417, 199] width 20 height 4
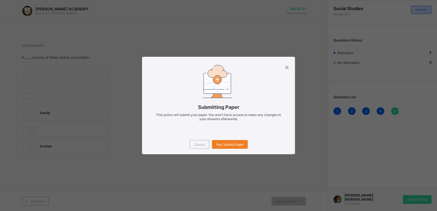
click at [232, 138] on div "Cancel Yes, Submit Paper" at bounding box center [218, 145] width 153 height 20
click at [232, 142] on div "Yes, Submit Paper" at bounding box center [230, 144] width 36 height 9
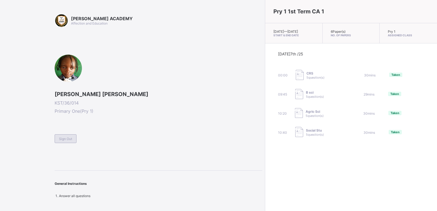
click at [65, 135] on div "Sign Out" at bounding box center [66, 138] width 22 height 9
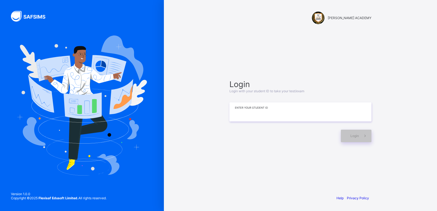
click at [254, 109] on input at bounding box center [300, 111] width 142 height 19
type input "**********"
click at [356, 136] on span "Login" at bounding box center [354, 136] width 8 height 4
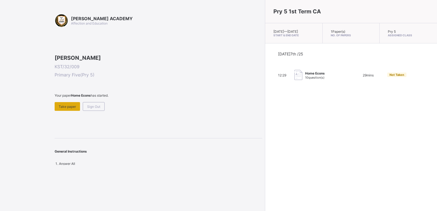
click at [72, 109] on span "Take paper" at bounding box center [67, 107] width 17 height 4
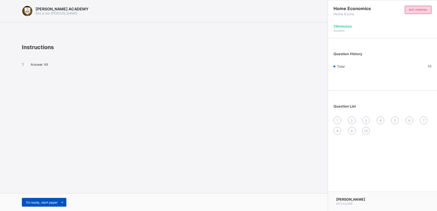
click at [50, 205] on div "I’m ready, start paper" at bounding box center [44, 202] width 44 height 9
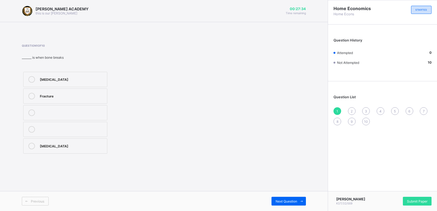
click at [63, 76] on div "[MEDICAL_DATA]" at bounding box center [72, 78] width 64 height 5
click at [292, 203] on span "Next Question" at bounding box center [286, 201] width 22 height 4
click at [54, 113] on div "Accidents" at bounding box center [72, 111] width 64 height 5
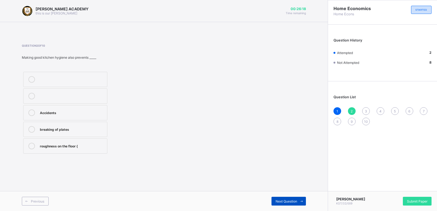
click at [278, 203] on span "Next Question" at bounding box center [286, 201] width 22 height 4
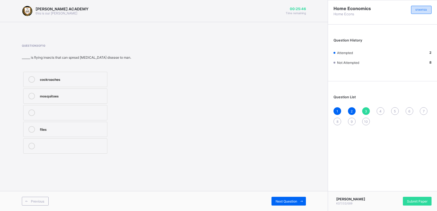
click at [58, 99] on div "mosquitoes" at bounding box center [72, 96] width 64 height 7
click at [276, 204] on div "Next Question" at bounding box center [288, 201] width 34 height 9
click at [47, 151] on div "bed bugs" at bounding box center [76, 149] width 73 height 5
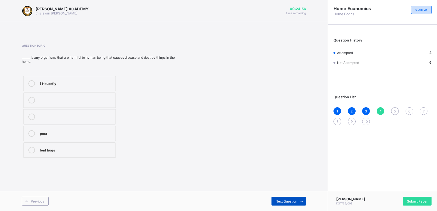
click at [281, 205] on div "Next Question" at bounding box center [288, 201] width 34 height 9
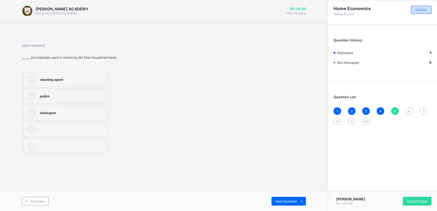
click at [46, 82] on div "cleaning agent" at bounding box center [72, 79] width 64 height 7
click at [284, 200] on span "Next Question" at bounding box center [286, 201] width 22 height 4
click at [73, 95] on div "TRUE" at bounding box center [72, 95] width 64 height 5
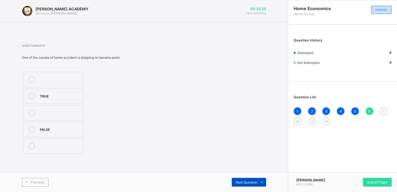
click at [250, 181] on span "Next Question" at bounding box center [247, 182] width 22 height 4
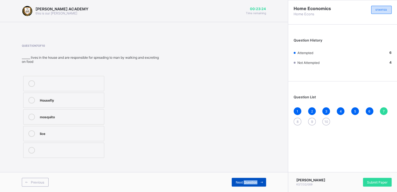
click at [250, 181] on span "Next Question" at bounding box center [247, 182] width 22 height 4
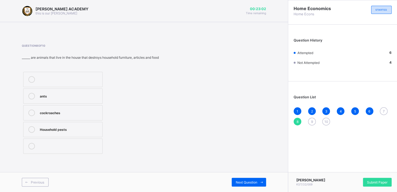
click at [48, 133] on label "Household pests" at bounding box center [62, 129] width 79 height 15
click at [247, 182] on span "Next Question" at bounding box center [247, 182] width 22 height 4
click at [41, 95] on div "Bleach" at bounding box center [60, 95] width 41 height 5
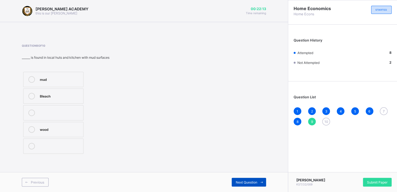
click at [253, 180] on span "Next Question" at bounding box center [247, 182] width 22 height 4
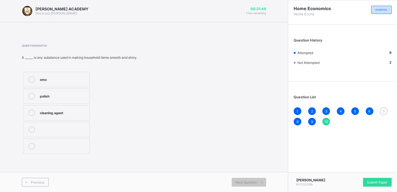
click at [41, 80] on div "omo" at bounding box center [63, 78] width 47 height 5
click at [383, 112] on span "7" at bounding box center [384, 111] width 2 height 4
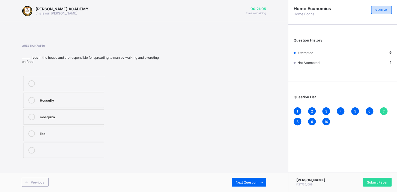
click at [50, 97] on div "Housefly" at bounding box center [70, 99] width 61 height 5
click at [369, 180] on span "Submit Paper" at bounding box center [377, 182] width 20 height 4
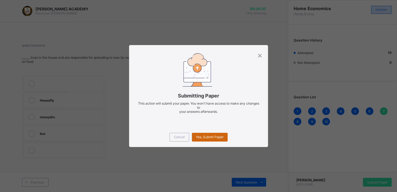
click at [211, 136] on span "Yes, Submit Paper" at bounding box center [210, 137] width 28 height 4
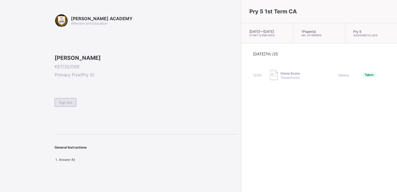
click at [70, 105] on span "Sign Out" at bounding box center [65, 102] width 13 height 4
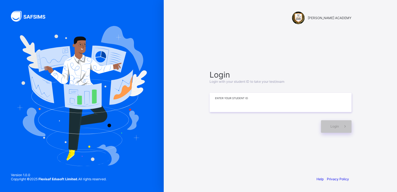
click at [219, 101] on input at bounding box center [281, 102] width 142 height 19
type input "**********"
click at [337, 129] on div "Login" at bounding box center [336, 126] width 31 height 13
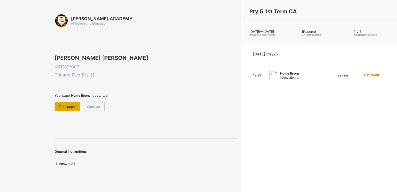
click at [63, 109] on span "Take paper" at bounding box center [67, 107] width 17 height 4
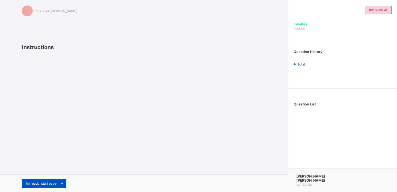
click at [41, 182] on span "I’m ready, start paper" at bounding box center [42, 183] width 32 height 4
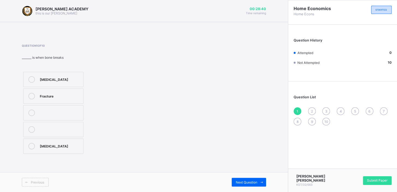
click at [53, 143] on div "[MEDICAL_DATA]" at bounding box center [60, 145] width 41 height 5
click at [296, 110] on div "1" at bounding box center [298, 111] width 8 height 8
click at [297, 106] on div "Question List 1 2 3 4 5 6 7 8 9 10" at bounding box center [342, 107] width 109 height 47
click at [299, 108] on div "1" at bounding box center [298, 111] width 8 height 8
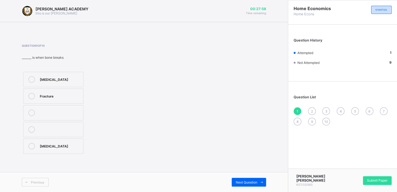
click at [299, 108] on div "1" at bounding box center [298, 111] width 8 height 8
click at [239, 179] on div "Next Question" at bounding box center [249, 182] width 34 height 9
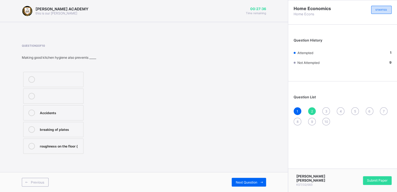
click at [60, 110] on div "Accidents" at bounding box center [60, 111] width 41 height 5
click at [252, 179] on div "Next Question" at bounding box center [249, 182] width 34 height 9
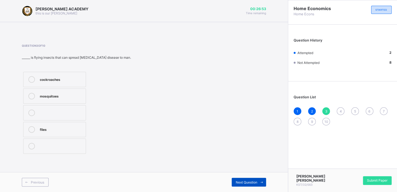
click at [256, 180] on span "Next Question" at bounding box center [247, 182] width 22 height 4
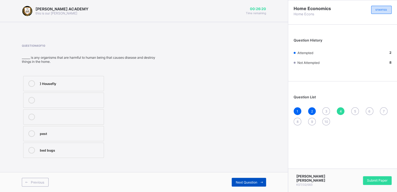
click at [254, 178] on div "Next Question" at bounding box center [249, 182] width 34 height 9
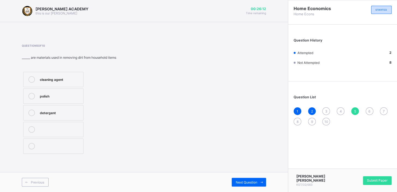
click at [327, 108] on div "3" at bounding box center [326, 111] width 8 height 8
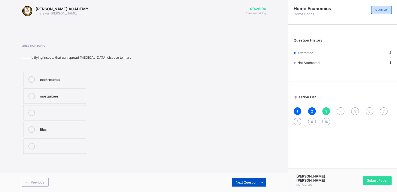
click at [244, 180] on span "Next Question" at bounding box center [247, 182] width 22 height 4
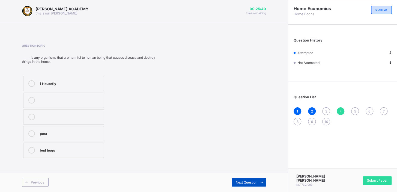
click at [236, 178] on div "Next Question" at bounding box center [249, 182] width 34 height 9
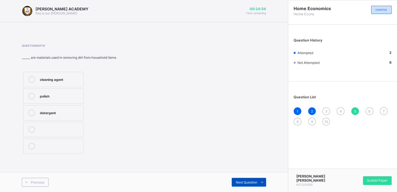
click at [248, 179] on div "Next Question" at bounding box center [249, 182] width 34 height 9
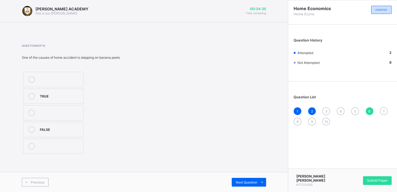
click at [47, 97] on div "TRUE" at bounding box center [60, 95] width 41 height 5
click at [237, 181] on span "Next Question" at bounding box center [247, 182] width 22 height 4
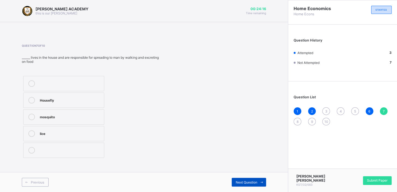
click at [239, 180] on div "Next Question" at bounding box center [249, 182] width 34 height 9
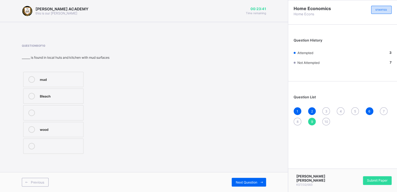
click at [326, 112] on span "3" at bounding box center [326, 111] width 2 height 4
click at [41, 97] on div "mosquitoes" at bounding box center [61, 95] width 43 height 5
click at [248, 178] on div "Next Question" at bounding box center [249, 182] width 34 height 9
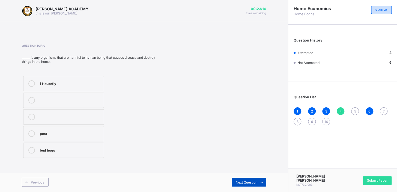
click at [248, 178] on div "Next Question" at bounding box center [249, 182] width 34 height 9
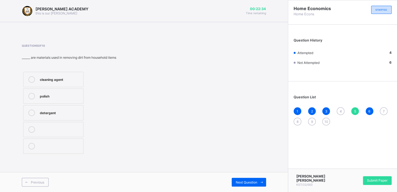
click at [47, 110] on div "detergent" at bounding box center [60, 111] width 41 height 5
click at [246, 179] on div "Next Question" at bounding box center [249, 182] width 34 height 9
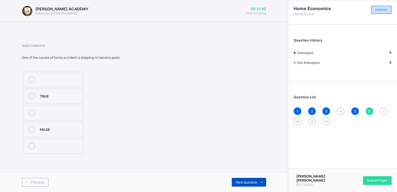
click at [236, 178] on div "Next Question" at bounding box center [249, 182] width 34 height 9
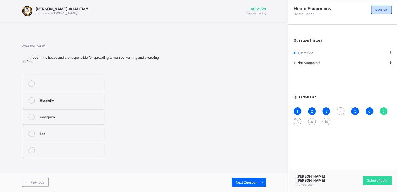
click at [339, 108] on div "4" at bounding box center [341, 111] width 8 height 8
click at [54, 79] on label ") Housefly" at bounding box center [63, 83] width 81 height 15
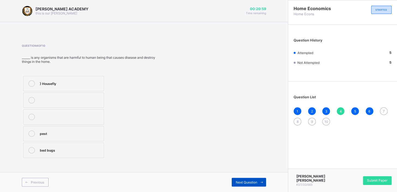
click at [248, 180] on span "Next Question" at bounding box center [247, 182] width 22 height 4
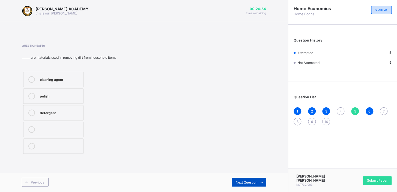
click at [247, 180] on span "Next Question" at bounding box center [247, 182] width 22 height 4
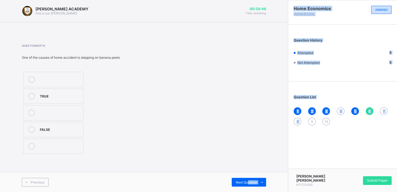
drag, startPoint x: 247, startPoint y: 180, endPoint x: 311, endPoint y: 145, distance: 72.3
click at [311, 145] on div "[PERSON_NAME] ACADEMY this is our [PERSON_NAME] 00:20:46 Time remaining Questio…" at bounding box center [198, 96] width 397 height 192
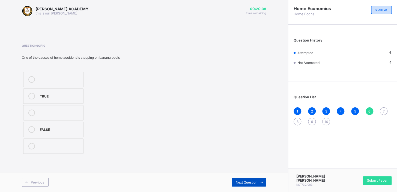
click at [236, 178] on div "Next Question" at bounding box center [249, 182] width 34 height 9
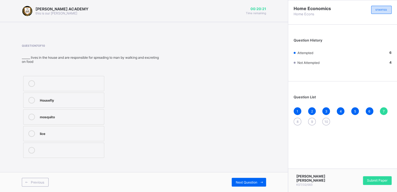
click at [93, 111] on label "mosquito" at bounding box center [63, 116] width 81 height 15
click at [247, 180] on span "Next Question" at bounding box center [247, 182] width 22 height 4
click at [93, 95] on div "ants" at bounding box center [70, 95] width 60 height 5
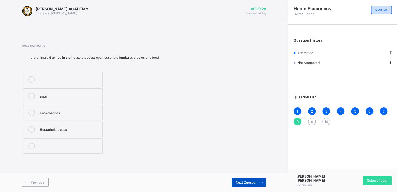
click at [240, 179] on div "Next Question" at bounding box center [249, 182] width 34 height 9
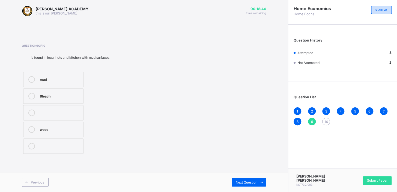
click at [58, 91] on label "Bleach" at bounding box center [53, 95] width 60 height 15
click at [238, 178] on div "Next Question" at bounding box center [249, 182] width 34 height 9
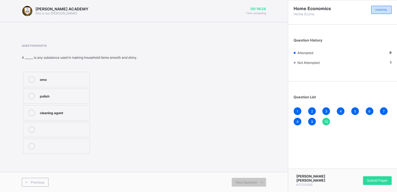
click at [74, 76] on div "omo" at bounding box center [63, 78] width 47 height 5
click at [249, 180] on div "Next Question" at bounding box center [249, 182] width 34 height 9
click at [253, 179] on div "Next Question" at bounding box center [249, 182] width 34 height 9
click at [261, 178] on span at bounding box center [261, 182] width 9 height 9
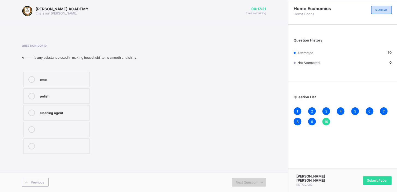
click at [261, 178] on span at bounding box center [261, 182] width 9 height 9
click at [377, 177] on div "Submit Paper" at bounding box center [377, 180] width 29 height 9
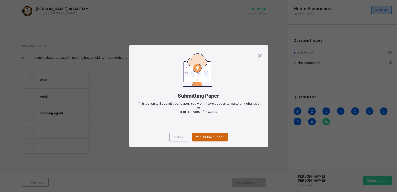
click at [208, 134] on div "Yes, Submit Paper" at bounding box center [210, 137] width 36 height 9
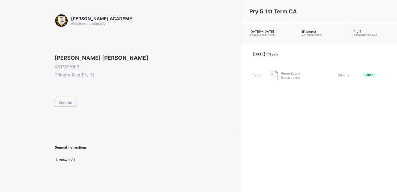
click at [281, 79] on div "Home Econs 10 question(s)" at bounding box center [291, 75] width 20 height 8
click at [69, 105] on span "Sign Out" at bounding box center [65, 102] width 13 height 4
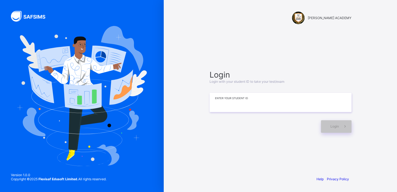
click at [225, 104] on input at bounding box center [281, 102] width 142 height 19
type input "**********"
click at [347, 124] on icon at bounding box center [345, 126] width 6 height 5
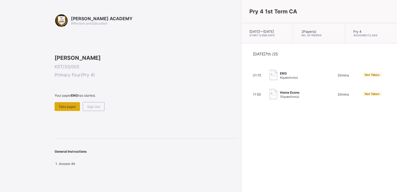
click at [71, 109] on span "Take paper" at bounding box center [67, 107] width 17 height 4
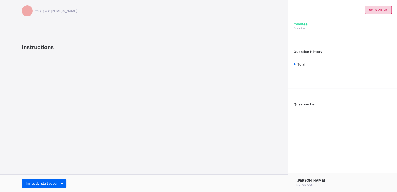
drag, startPoint x: 47, startPoint y: 175, endPoint x: 46, endPoint y: 178, distance: 3.0
click at [46, 178] on div "I’m ready, start paper" at bounding box center [144, 183] width 288 height 18
click at [46, 180] on div "I’m ready, start paper" at bounding box center [44, 183] width 44 height 9
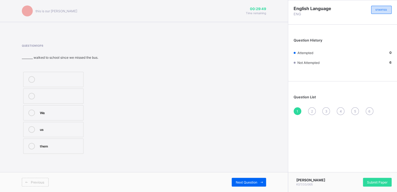
click at [47, 110] on div "We" at bounding box center [60, 111] width 41 height 5
click at [251, 178] on div "Next Question" at bounding box center [249, 182] width 34 height 9
click at [294, 106] on div "Question List 1 2 3 4 5 6" at bounding box center [342, 102] width 109 height 36
click at [296, 107] on div "1 2 3 4 5 6" at bounding box center [343, 111] width 98 height 8
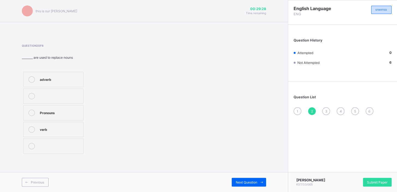
click at [296, 106] on div "Question List 1 2 3 4 5 6" at bounding box center [342, 102] width 109 height 36
click at [40, 183] on span "Previous" at bounding box center [37, 182] width 13 height 4
click at [50, 108] on label "We" at bounding box center [53, 112] width 60 height 15
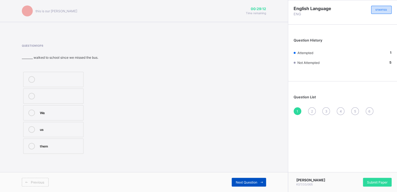
click at [243, 180] on span "Next Question" at bounding box center [247, 182] width 22 height 4
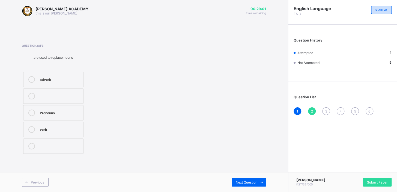
click at [44, 113] on div "Pronouns" at bounding box center [60, 111] width 41 height 5
click at [241, 178] on div "Next Question" at bounding box center [249, 182] width 34 height 9
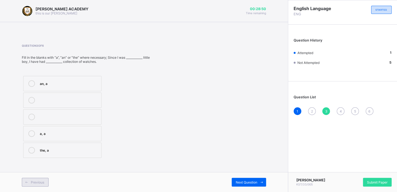
click at [41, 180] on span "Previous" at bounding box center [37, 182] width 13 height 4
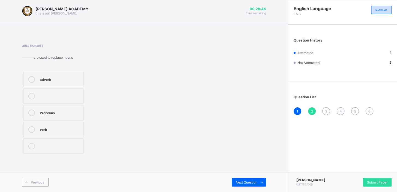
click at [48, 106] on label "Pronouns" at bounding box center [53, 112] width 60 height 15
click at [237, 178] on div "Next Question" at bounding box center [249, 182] width 34 height 9
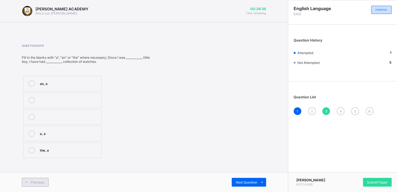
click at [25, 180] on span at bounding box center [26, 182] width 9 height 9
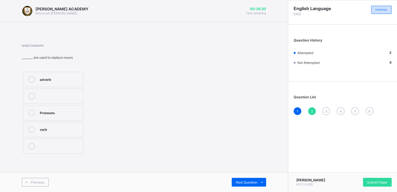
click at [39, 106] on label "Pronouns" at bounding box center [53, 112] width 60 height 15
drag, startPoint x: 250, startPoint y: 183, endPoint x: 250, endPoint y: 179, distance: 3.8
click at [250, 179] on div "Next Question" at bounding box center [249, 182] width 34 height 9
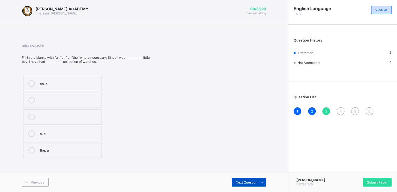
click at [250, 179] on div "Next Question" at bounding box center [249, 182] width 34 height 9
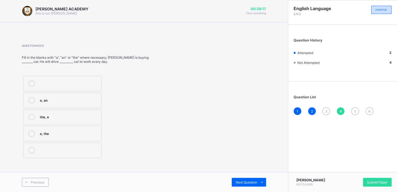
click at [326, 109] on span "3" at bounding box center [326, 111] width 2 height 4
click at [44, 133] on div "a, a" at bounding box center [69, 132] width 59 height 5
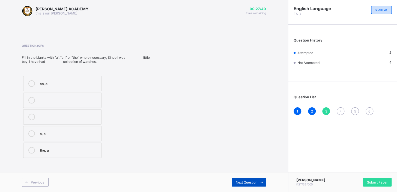
click at [246, 180] on span "Next Question" at bounding box center [247, 182] width 22 height 4
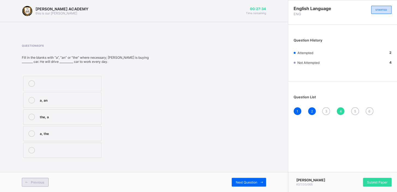
click at [40, 181] on span "Previous" at bounding box center [37, 182] width 13 height 4
click at [73, 129] on label "a, a" at bounding box center [62, 133] width 78 height 15
click at [254, 177] on div "Previous Next Question" at bounding box center [144, 182] width 288 height 20
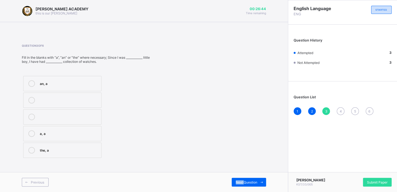
click at [254, 177] on div "Previous Next Question" at bounding box center [144, 182] width 288 height 20
click at [256, 178] on div "Next Question" at bounding box center [249, 182] width 34 height 9
click at [56, 127] on label "a, the" at bounding box center [62, 133] width 78 height 15
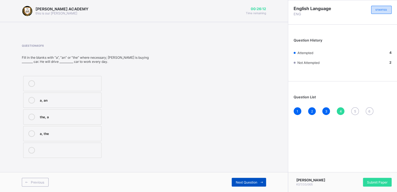
click at [240, 178] on div "Next Question" at bounding box center [249, 182] width 34 height 9
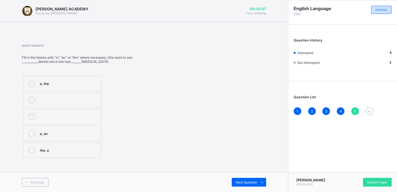
click at [75, 148] on div "the, a" at bounding box center [69, 149] width 59 height 5
click at [235, 178] on div "Next Question" at bounding box center [249, 182] width 34 height 9
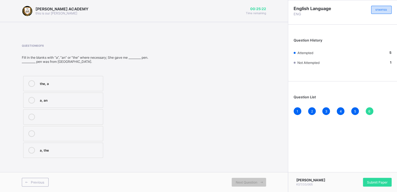
click at [89, 148] on div "a, the" at bounding box center [70, 149] width 60 height 5
click at [243, 178] on div "Next Question" at bounding box center [249, 182] width 34 height 9
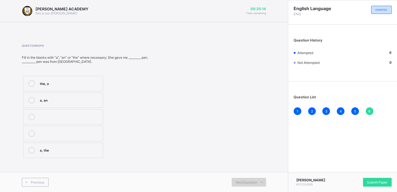
click at [243, 178] on div "Next Question" at bounding box center [249, 182] width 34 height 9
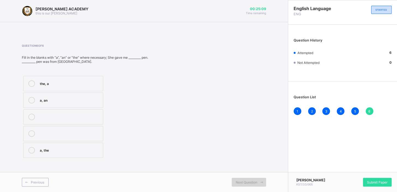
click at [243, 178] on div "Next Question" at bounding box center [249, 182] width 34 height 9
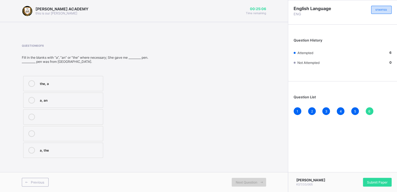
click at [243, 178] on div "Next Question" at bounding box center [249, 182] width 34 height 9
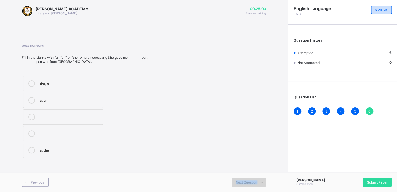
click at [243, 178] on div "Next Question" at bounding box center [249, 182] width 34 height 9
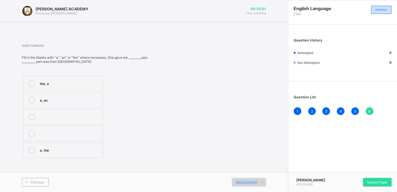
click at [243, 178] on div "Next Question" at bounding box center [249, 182] width 34 height 9
click at [260, 180] on span at bounding box center [261, 182] width 9 height 9
click at [249, 178] on div "Next Question" at bounding box center [249, 182] width 34 height 9
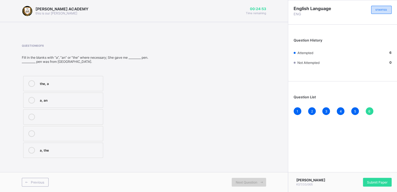
click at [249, 178] on div "Next Question" at bounding box center [249, 182] width 34 height 9
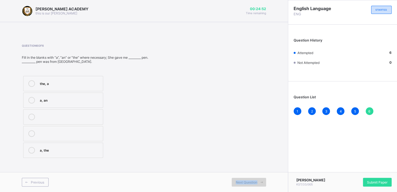
click at [249, 178] on div "Next Question" at bounding box center [249, 182] width 34 height 9
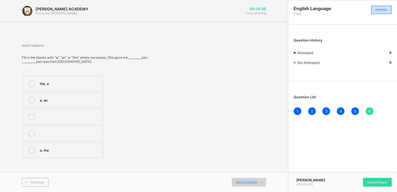
click at [249, 178] on div "Next Question" at bounding box center [249, 182] width 34 height 9
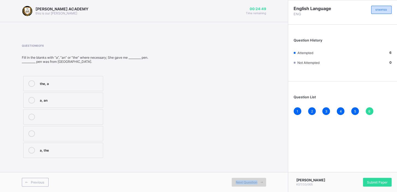
click at [249, 178] on div "Next Question" at bounding box center [249, 182] width 34 height 9
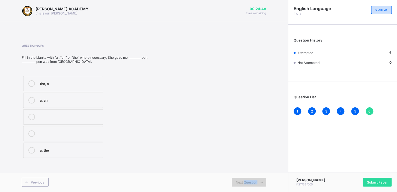
click at [249, 178] on div "Next Question" at bounding box center [249, 182] width 34 height 9
click at [245, 179] on div "Next Question" at bounding box center [249, 182] width 34 height 9
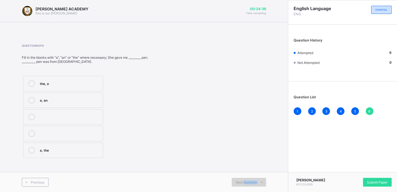
click at [245, 179] on div "Next Question" at bounding box center [249, 182] width 34 height 9
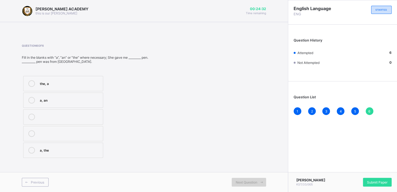
click at [245, 179] on div "Next Question" at bounding box center [249, 182] width 34 height 9
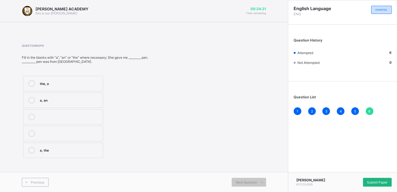
click at [379, 182] on span "Submit Paper" at bounding box center [377, 182] width 20 height 4
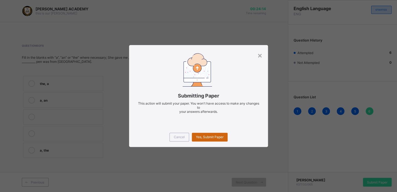
click at [220, 135] on span "Yes, Submit Paper" at bounding box center [210, 137] width 28 height 4
click at [220, 135] on div "Yes, Submit Paper" at bounding box center [210, 137] width 36 height 9
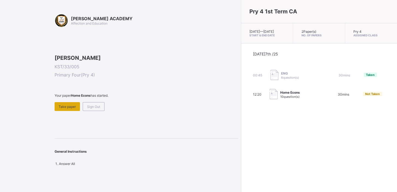
click at [67, 109] on span "Take paper" at bounding box center [67, 107] width 17 height 4
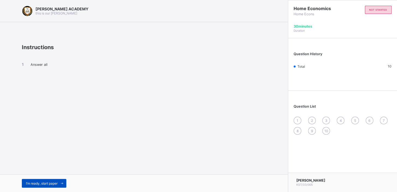
click at [47, 180] on div "I’m ready, start paper" at bounding box center [44, 183] width 44 height 9
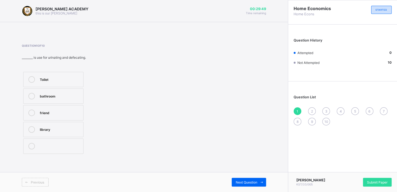
click at [35, 78] on div at bounding box center [31, 79] width 11 height 7
click at [242, 180] on span "Next Question" at bounding box center [247, 182] width 22 height 4
click at [67, 93] on div "Library" at bounding box center [60, 95] width 41 height 5
click at [243, 178] on div "Next Question" at bounding box center [249, 182] width 34 height 9
click at [63, 112] on div "TRUE" at bounding box center [63, 111] width 47 height 5
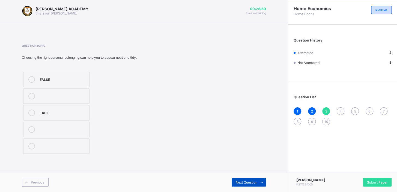
click at [246, 180] on div "Next Question" at bounding box center [249, 182] width 34 height 9
click at [69, 75] on label "age" at bounding box center [55, 79] width 64 height 15
click at [244, 179] on div "Next Question" at bounding box center [249, 182] width 34 height 9
drag, startPoint x: 265, startPoint y: 136, endPoint x: 244, endPoint y: 141, distance: 21.4
click at [244, 141] on div "Question 5 of 10 Keep your personal belongings in orderly manner. TRUE FALSE" at bounding box center [144, 99] width 244 height 111
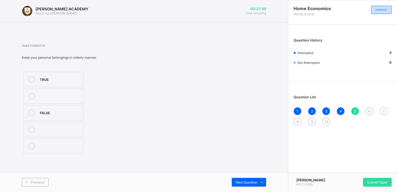
click at [72, 78] on div "TRUE" at bounding box center [60, 78] width 41 height 5
click at [240, 179] on div "Next Question" at bounding box center [249, 182] width 34 height 9
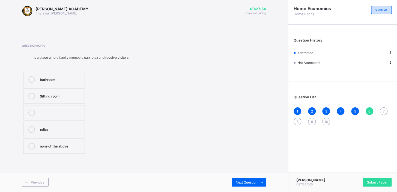
click at [55, 94] on div "Sitting room" at bounding box center [61, 95] width 42 height 5
click at [247, 178] on div "Next Question" at bounding box center [249, 182] width 34 height 9
click at [227, 155] on div "Question 7 of 10 The choice of personal belongings we purchase depends on our__…" at bounding box center [144, 99] width 244 height 127
click at [73, 77] on div "Age" at bounding box center [61, 78] width 43 height 5
click at [240, 177] on div "Previous Next Question" at bounding box center [144, 182] width 288 height 20
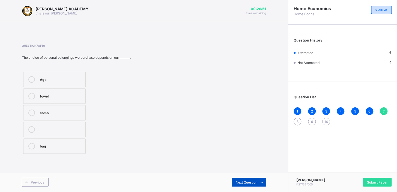
click at [242, 178] on div "Next Question" at bounding box center [249, 182] width 34 height 9
click at [55, 112] on div "House" at bounding box center [60, 111] width 41 height 5
click at [256, 179] on div "Next Question" at bounding box center [249, 182] width 34 height 9
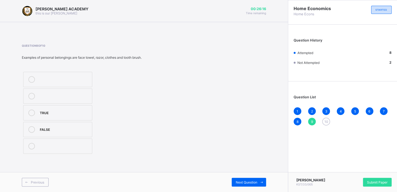
click at [68, 106] on label "TRUE" at bounding box center [57, 112] width 69 height 15
click at [248, 180] on span "Next Question" at bounding box center [247, 182] width 22 height 4
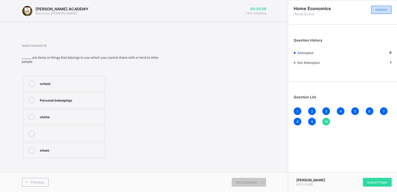
click at [81, 95] on label "Personal belongings" at bounding box center [64, 100] width 82 height 15
click at [368, 180] on div "Submit Paper" at bounding box center [377, 182] width 29 height 9
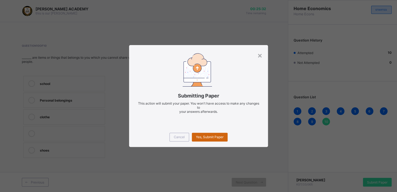
click at [209, 135] on span "Yes, Submit Paper" at bounding box center [210, 137] width 28 height 4
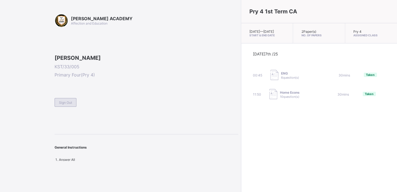
click at [67, 107] on div "Sign Out" at bounding box center [66, 102] width 22 height 9
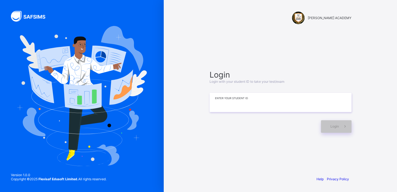
click at [246, 101] on input at bounding box center [281, 102] width 142 height 19
type input "**********"
click at [347, 126] on icon at bounding box center [345, 126] width 6 height 5
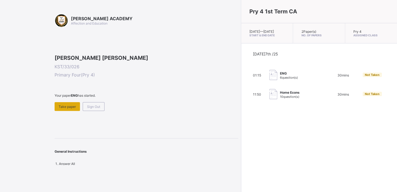
click at [64, 109] on span "Take paper" at bounding box center [67, 107] width 17 height 4
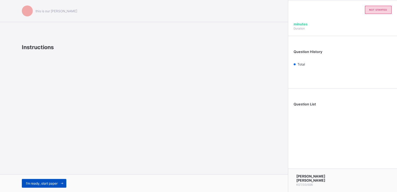
click at [47, 185] on div "I’m ready, start paper" at bounding box center [44, 183] width 44 height 9
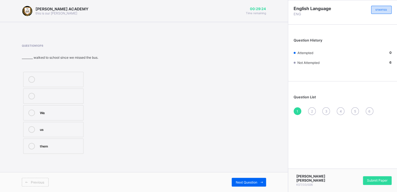
click at [73, 109] on div "We" at bounding box center [60, 111] width 41 height 5
click at [259, 180] on span at bounding box center [261, 182] width 9 height 9
click at [70, 111] on div "Pronouns" at bounding box center [60, 111] width 41 height 5
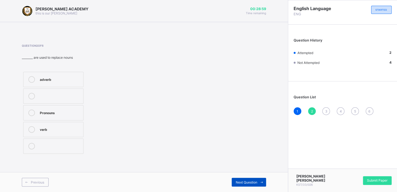
click at [251, 181] on span "Next Question" at bounding box center [247, 182] width 22 height 4
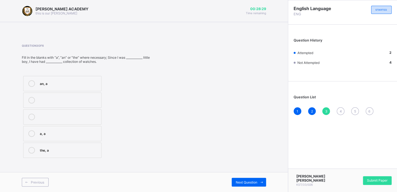
click at [80, 85] on div "an, a" at bounding box center [69, 82] width 59 height 5
click at [255, 178] on div "Next Question" at bounding box center [249, 182] width 34 height 9
click at [84, 115] on div "the, a" at bounding box center [69, 116] width 59 height 5
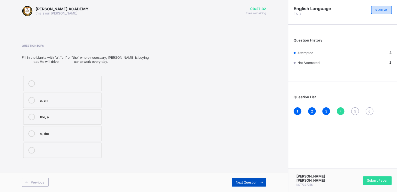
click at [243, 179] on div "Next Question" at bounding box center [249, 182] width 34 height 9
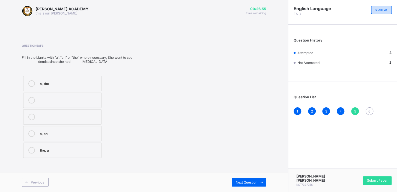
click at [88, 84] on div "a, the" at bounding box center [69, 82] width 59 height 5
click at [250, 179] on div "Next Question" at bounding box center [249, 182] width 34 height 9
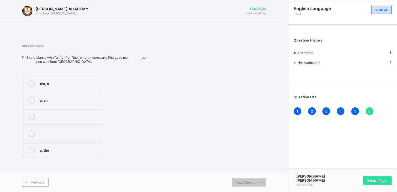
click at [78, 85] on div "the, a" at bounding box center [70, 82] width 60 height 5
click at [249, 180] on span "Next Question" at bounding box center [247, 182] width 22 height 4
click at [249, 183] on span "Next Question" at bounding box center [247, 182] width 22 height 4
click at [249, 178] on div "Next Question" at bounding box center [249, 182] width 34 height 9
click at [368, 179] on div "Submit Paper" at bounding box center [377, 180] width 29 height 9
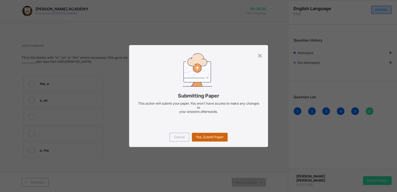
click at [218, 135] on span "Yes, Submit Paper" at bounding box center [210, 137] width 28 height 4
click at [218, 135] on div "Yes, Submit Paper" at bounding box center [210, 137] width 36 height 9
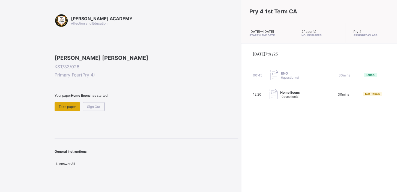
click at [64, 109] on span "Take paper" at bounding box center [67, 107] width 17 height 4
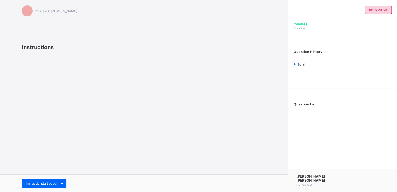
click at [64, 144] on div "this is our [PERSON_NAME] Instructions I’m ready, start paper" at bounding box center [144, 96] width 288 height 192
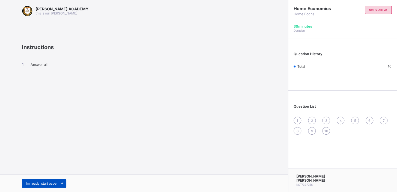
click at [54, 181] on span "I’m ready, start paper" at bounding box center [42, 183] width 32 height 4
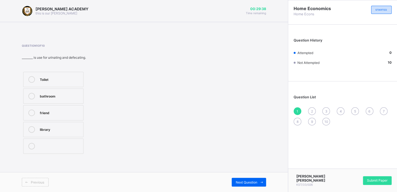
click at [73, 75] on label "Toilet" at bounding box center [53, 79] width 60 height 15
click at [246, 179] on div "Next Question" at bounding box center [249, 182] width 34 height 9
click at [79, 90] on label "Library" at bounding box center [53, 95] width 60 height 15
click at [253, 180] on span "Next Question" at bounding box center [247, 182] width 22 height 4
click at [88, 107] on label "TRUE" at bounding box center [56, 112] width 66 height 15
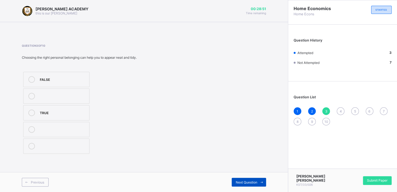
click at [237, 178] on div "Next Question" at bounding box center [249, 182] width 34 height 9
click at [77, 79] on div "age" at bounding box center [62, 78] width 44 height 5
click at [253, 178] on div "Next Question" at bounding box center [249, 182] width 34 height 9
click at [68, 75] on label "TRUE" at bounding box center [53, 79] width 60 height 15
click at [240, 178] on div "Next Question" at bounding box center [249, 182] width 34 height 9
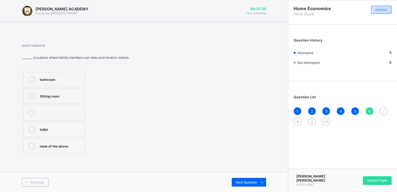
click at [55, 97] on div "Sitting room" at bounding box center [61, 95] width 42 height 5
click at [248, 180] on div "Next Question" at bounding box center [249, 182] width 34 height 9
click at [80, 144] on div "bag" at bounding box center [61, 145] width 43 height 5
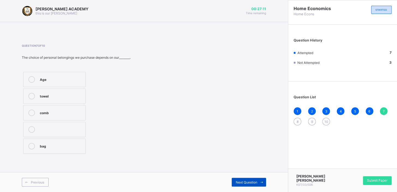
click at [251, 178] on div "Next Question" at bounding box center [249, 182] width 34 height 9
click at [65, 113] on div "House" at bounding box center [60, 111] width 41 height 5
click at [257, 178] on span at bounding box center [261, 182] width 9 height 9
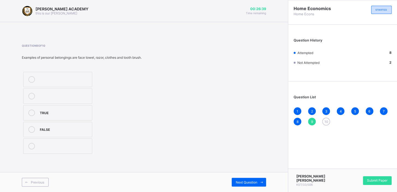
click at [58, 112] on div "TRUE" at bounding box center [64, 111] width 49 height 5
click at [240, 180] on div "Next Question" at bounding box center [249, 182] width 34 height 9
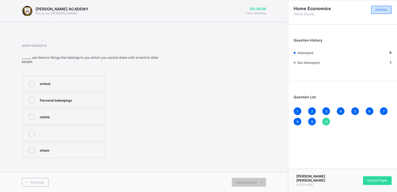
click at [89, 112] on label "clothe" at bounding box center [64, 116] width 82 height 15
click at [79, 98] on div "Personal belongings" at bounding box center [71, 99] width 62 height 5
click at [377, 180] on div "Submit Paper" at bounding box center [377, 180] width 29 height 9
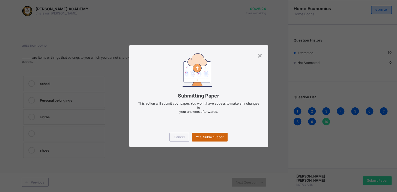
click at [216, 135] on span "Yes, Submit Paper" at bounding box center [210, 137] width 28 height 4
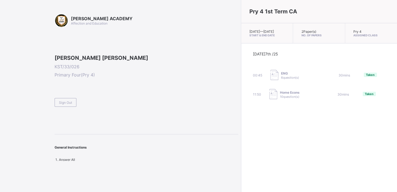
click at [241, 135] on div "Pry 4 1st Term CA [DATE] — [DATE] Start & End Date 2 Paper(s) No. of Papers Pry…" at bounding box center [319, 96] width 156 height 192
click at [68, 105] on span "Sign Out" at bounding box center [65, 102] width 13 height 4
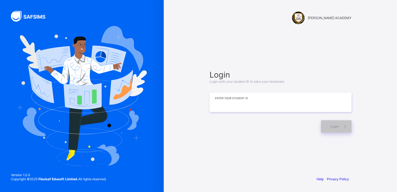
click at [232, 97] on input at bounding box center [281, 102] width 142 height 19
type input "*********"
click at [332, 128] on span "Login" at bounding box center [335, 126] width 8 height 4
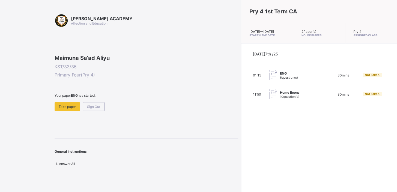
click at [326, 75] on div "01:15 ENG 6 question(s) 30 mins Not Taken" at bounding box center [319, 75] width 132 height 11
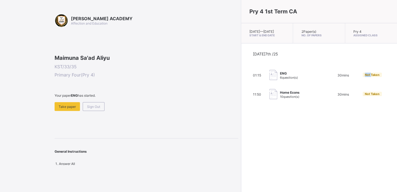
click at [326, 75] on div "01:15 ENG 6 question(s) 30 mins Not Taken" at bounding box center [319, 75] width 132 height 11
click at [269, 78] on div "ENG 6 question(s)" at bounding box center [296, 75] width 55 height 11
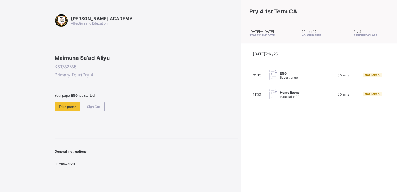
click at [269, 78] on div "ENG 6 question(s)" at bounding box center [296, 75] width 55 height 11
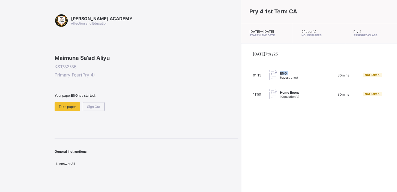
click at [269, 78] on div "ENG 6 question(s)" at bounding box center [296, 75] width 55 height 11
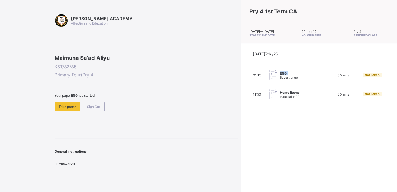
click at [269, 78] on div "ENG 6 question(s)" at bounding box center [296, 75] width 55 height 11
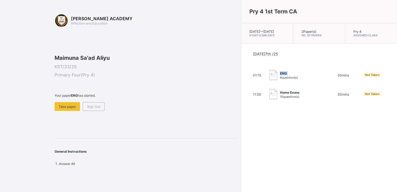
click at [269, 78] on div "ENG 6 question(s)" at bounding box center [296, 75] width 55 height 11
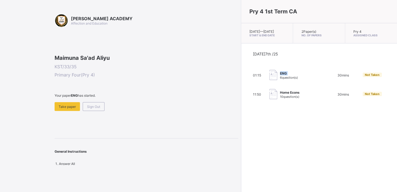
click at [269, 78] on div "ENG 6 question(s)" at bounding box center [296, 75] width 55 height 11
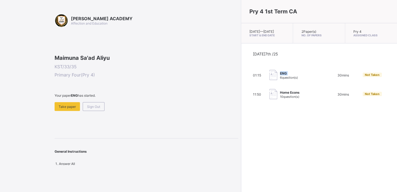
click at [280, 75] on span "ENG" at bounding box center [289, 73] width 18 height 4
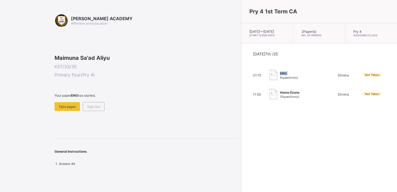
click at [280, 75] on span "ENG" at bounding box center [289, 73] width 18 height 4
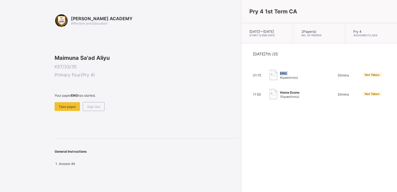
click at [280, 75] on span "ENG" at bounding box center [289, 73] width 18 height 4
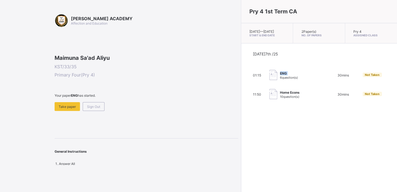
click at [280, 75] on span "ENG" at bounding box center [289, 73] width 18 height 4
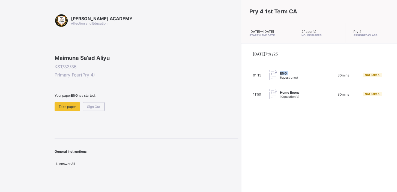
click at [280, 75] on span "ENG" at bounding box center [289, 73] width 18 height 4
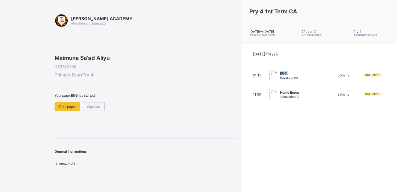
click at [280, 75] on span "ENG" at bounding box center [289, 73] width 18 height 4
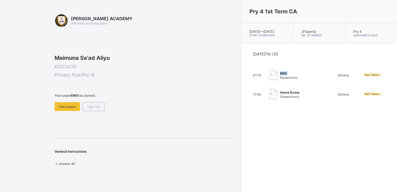
click at [280, 75] on span "ENG" at bounding box center [289, 73] width 18 height 4
click at [280, 79] on span "6 question(s)" at bounding box center [289, 78] width 18 height 4
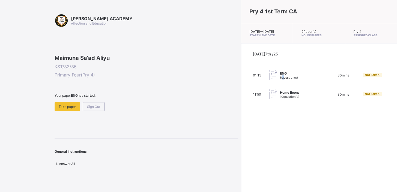
click at [280, 79] on span "6 question(s)" at bounding box center [289, 78] width 18 height 4
click at [280, 75] on span "ENG" at bounding box center [289, 73] width 18 height 4
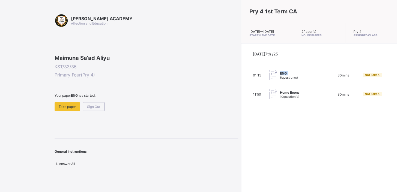
click at [280, 75] on span "ENG" at bounding box center [289, 73] width 18 height 4
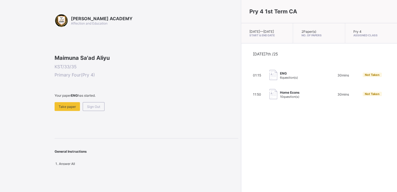
click at [280, 79] on span "6 question(s)" at bounding box center [289, 78] width 18 height 4
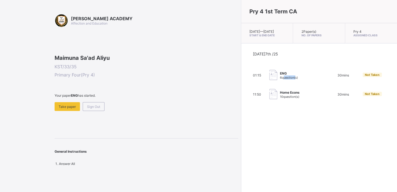
click at [280, 79] on span "6 question(s)" at bounding box center [289, 78] width 18 height 4
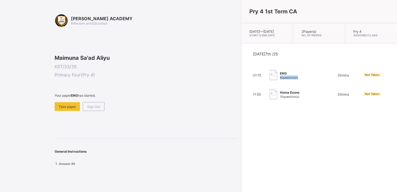
click at [280, 79] on span "6 question(s)" at bounding box center [289, 78] width 18 height 4
click at [72, 111] on div "Take paper" at bounding box center [67, 106] width 25 height 9
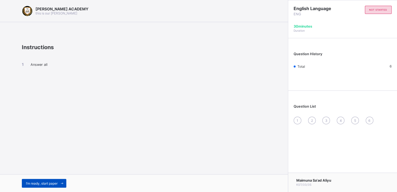
click at [43, 183] on span "I’m ready, start paper" at bounding box center [42, 183] width 32 height 4
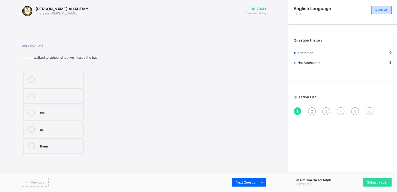
click at [75, 111] on div "We" at bounding box center [60, 111] width 41 height 5
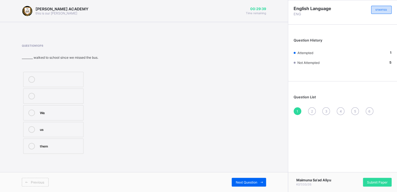
click at [75, 111] on div "We" at bounding box center [60, 111] width 41 height 5
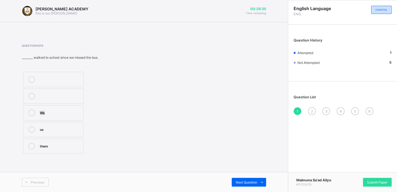
click at [75, 111] on div "We" at bounding box center [60, 111] width 41 height 5
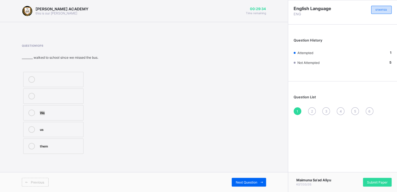
click at [75, 111] on div "We" at bounding box center [60, 111] width 41 height 5
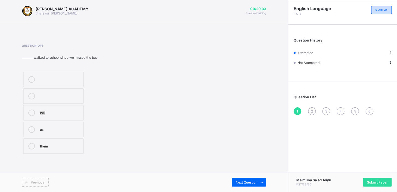
click at [75, 111] on div "We" at bounding box center [60, 111] width 41 height 5
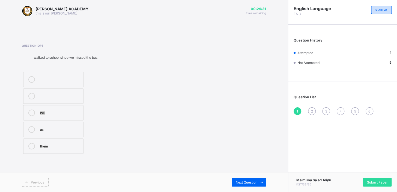
click at [75, 111] on div "We" at bounding box center [60, 111] width 41 height 5
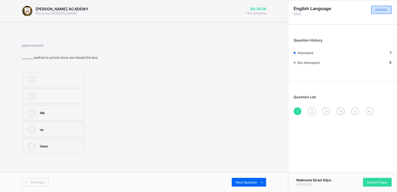
click at [75, 111] on div "We" at bounding box center [60, 111] width 41 height 5
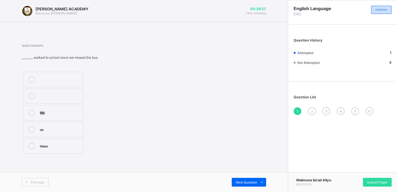
click at [75, 111] on div "We" at bounding box center [60, 111] width 41 height 5
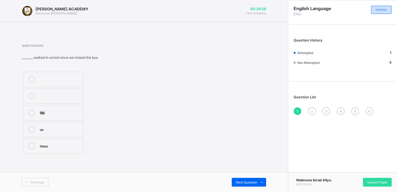
click at [75, 111] on div "We" at bounding box center [60, 111] width 41 height 5
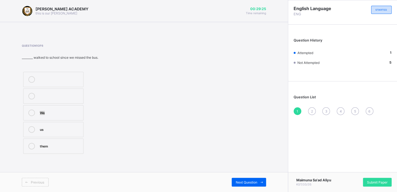
click at [75, 111] on div "We" at bounding box center [60, 111] width 41 height 5
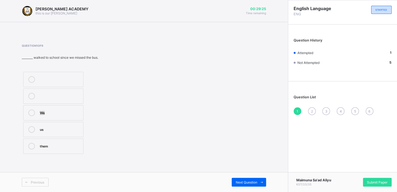
click at [75, 111] on div "We" at bounding box center [60, 111] width 41 height 5
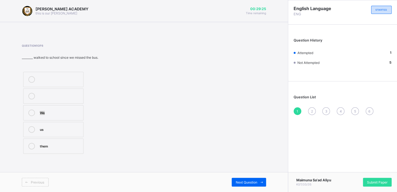
click at [75, 111] on div "We" at bounding box center [60, 111] width 41 height 5
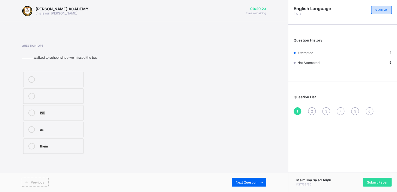
click at [75, 111] on div "We" at bounding box center [60, 111] width 41 height 5
click at [64, 113] on div "We" at bounding box center [60, 111] width 41 height 5
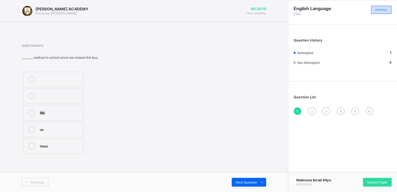
click at [64, 113] on div "We" at bounding box center [60, 111] width 41 height 5
click at [249, 182] on span "Next Question" at bounding box center [247, 182] width 22 height 4
click at [72, 113] on div "Pronouns" at bounding box center [60, 111] width 41 height 5
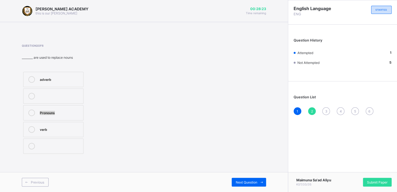
click at [72, 113] on div "Pronouns" at bounding box center [60, 111] width 41 height 5
click at [244, 181] on span "Next Question" at bounding box center [247, 182] width 22 height 4
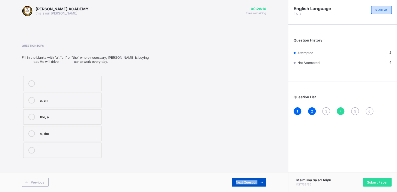
click at [244, 181] on span "Next Question" at bounding box center [247, 182] width 22 height 4
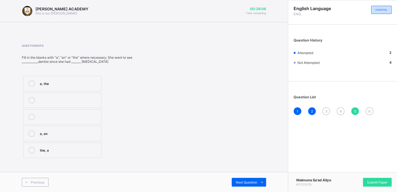
click at [327, 108] on div "3" at bounding box center [326, 111] width 8 height 8
click at [87, 78] on label "an, a" at bounding box center [62, 83] width 78 height 15
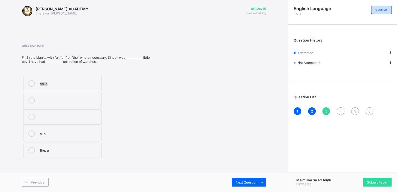
click at [87, 78] on label "an, a" at bounding box center [62, 83] width 78 height 15
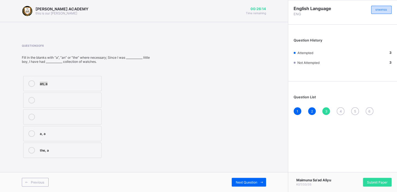
click at [87, 78] on label "an, a" at bounding box center [62, 83] width 78 height 15
click at [340, 111] on span "4" at bounding box center [341, 111] width 2 height 4
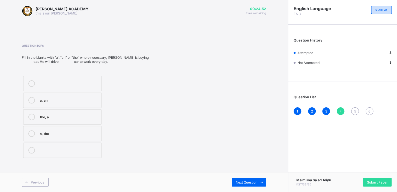
click at [89, 128] on label "a, the" at bounding box center [62, 133] width 78 height 15
click at [355, 111] on span "5" at bounding box center [355, 111] width 2 height 4
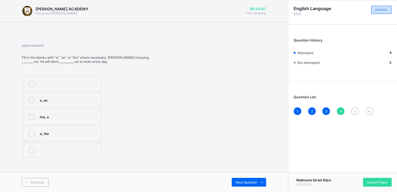
click at [355, 111] on span "5" at bounding box center [355, 111] width 2 height 4
click at [77, 147] on div "the, a" at bounding box center [69, 149] width 59 height 5
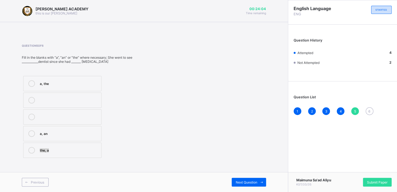
click at [77, 147] on div "the, a" at bounding box center [69, 149] width 59 height 5
click at [368, 110] on span "6" at bounding box center [369, 111] width 2 height 4
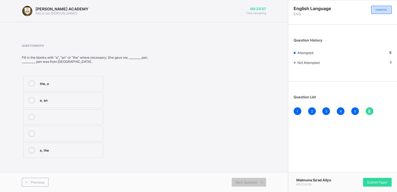
click at [368, 110] on span "6" at bounding box center [369, 111] width 2 height 4
click at [88, 151] on div "a, the" at bounding box center [70, 149] width 60 height 5
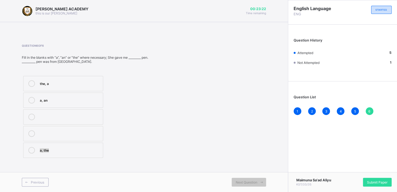
click at [88, 151] on div "a, the" at bounding box center [70, 149] width 60 height 5
click at [372, 180] on span "Submit Paper" at bounding box center [377, 182] width 20 height 4
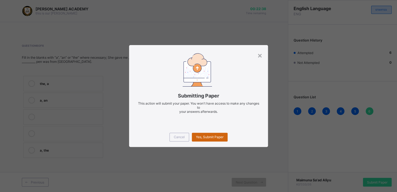
click at [221, 135] on span "Yes, Submit Paper" at bounding box center [210, 137] width 28 height 4
click at [221, 135] on div "Yes, Submit Paper" at bounding box center [210, 137] width 36 height 9
click at [221, 135] on span "Yes, Submit Paper" at bounding box center [210, 137] width 28 height 4
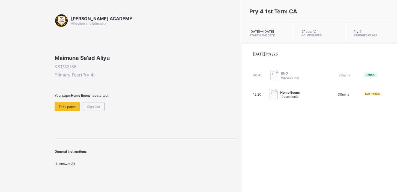
click at [72, 147] on div "[PERSON_NAME] ACADEMY Affection and Education Maimuna Sa'ad Aliyu KST/33/35 Pri…" at bounding box center [147, 90] width 184 height 152
click at [66, 102] on span at bounding box center [147, 99] width 184 height 5
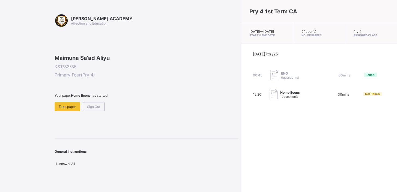
click at [66, 102] on span at bounding box center [147, 99] width 184 height 5
click at [67, 109] on span "Take paper" at bounding box center [67, 107] width 17 height 4
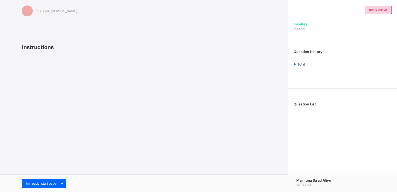
click at [67, 142] on div "this is our [PERSON_NAME] Instructions I’m ready, start paper" at bounding box center [144, 96] width 288 height 192
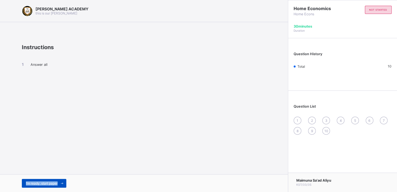
click at [38, 182] on span "I’m ready, start paper" at bounding box center [42, 183] width 32 height 4
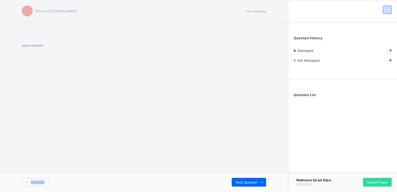
click at [38, 182] on span "Previous" at bounding box center [37, 182] width 13 height 4
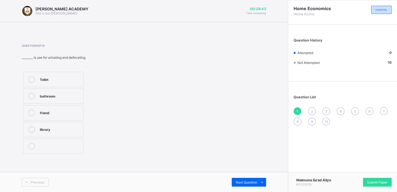
click at [72, 81] on div "Toilet" at bounding box center [60, 78] width 41 height 5
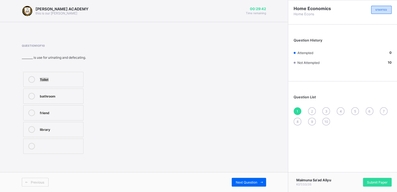
click at [72, 81] on div "Toilet" at bounding box center [60, 78] width 41 height 5
click at [309, 108] on div "1 2 3 4 5 6 7 8 9 10" at bounding box center [343, 116] width 98 height 18
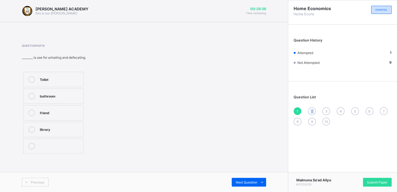
click at [309, 108] on div "1 2 3 4 5 6 7 8 9 10" at bounding box center [343, 116] width 98 height 18
click at [311, 108] on div "2" at bounding box center [312, 111] width 8 height 8
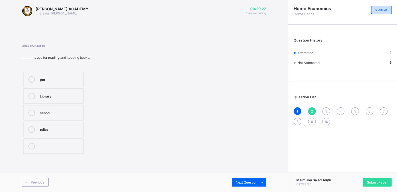
click at [74, 95] on div "Library" at bounding box center [60, 95] width 41 height 5
click at [326, 108] on div "3" at bounding box center [326, 111] width 8 height 8
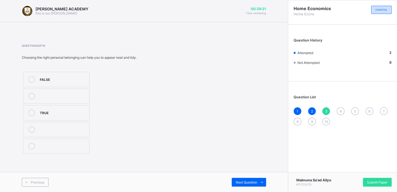
click at [326, 108] on div "3" at bounding box center [326, 111] width 8 height 8
click at [85, 114] on div "TRUE" at bounding box center [63, 111] width 47 height 5
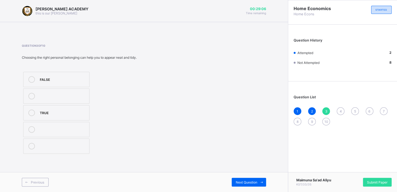
click at [85, 114] on div "TRUE" at bounding box center [63, 111] width 47 height 5
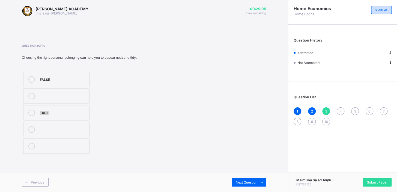
click at [85, 114] on div "TRUE" at bounding box center [63, 111] width 47 height 5
click at [341, 110] on span "4" at bounding box center [341, 111] width 2 height 4
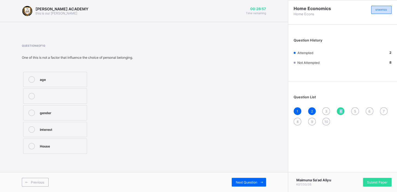
click at [341, 110] on span "4" at bounding box center [341, 111] width 2 height 4
click at [68, 144] on div "House" at bounding box center [62, 145] width 44 height 5
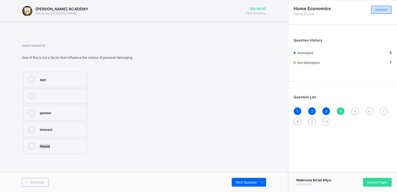
click at [68, 144] on div "House" at bounding box center [62, 145] width 44 height 5
click at [356, 108] on div "5" at bounding box center [355, 111] width 8 height 8
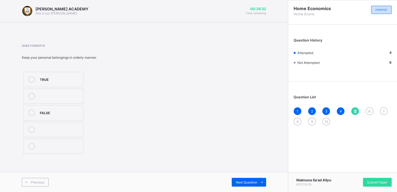
click at [356, 108] on div "5" at bounding box center [355, 111] width 8 height 8
click at [65, 76] on div "TRUE" at bounding box center [60, 78] width 41 height 5
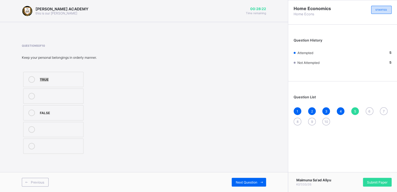
click at [65, 76] on div "TRUE" at bounding box center [60, 78] width 41 height 5
click at [368, 106] on div "Question List 1 2 3 4 5 6 7 8 9 10" at bounding box center [342, 107] width 109 height 47
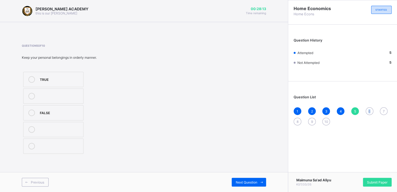
click at [368, 106] on div "Question List 1 2 3 4 5 6 7 8 9 10" at bounding box center [342, 107] width 109 height 47
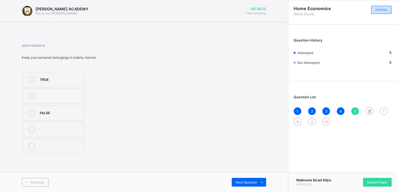
click at [368, 106] on div "Question List 1 2 3 4 5 6 7 8 9 10" at bounding box center [342, 107] width 109 height 47
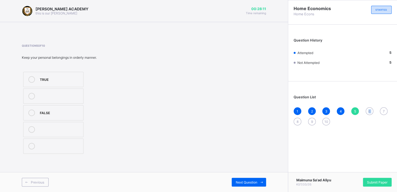
click at [368, 106] on div "Question List 1 2 3 4 5 6 7 8 9 10" at bounding box center [342, 107] width 109 height 47
click at [370, 109] on span "6" at bounding box center [369, 111] width 2 height 4
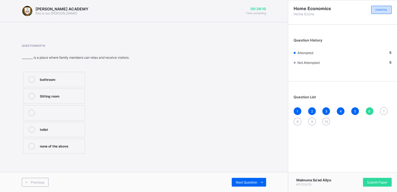
click at [370, 109] on span "6" at bounding box center [369, 111] width 2 height 4
click at [72, 144] on div "none of the above" at bounding box center [61, 145] width 42 height 5
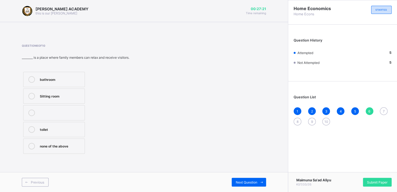
click at [382, 108] on div "7" at bounding box center [384, 111] width 8 height 8
click at [67, 76] on div "Age" at bounding box center [61, 78] width 43 height 5
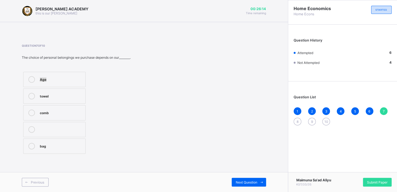
click at [67, 76] on div "Age" at bounding box center [61, 78] width 43 height 5
click at [382, 112] on div "7" at bounding box center [384, 111] width 8 height 8
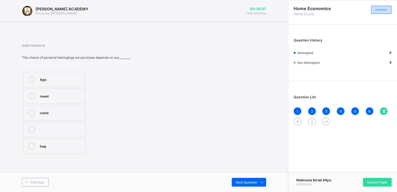
click at [384, 109] on span "7" at bounding box center [384, 111] width 2 height 4
click at [295, 121] on div "8" at bounding box center [298, 122] width 8 height 8
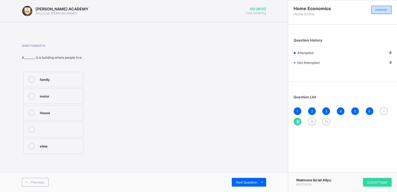
click at [295, 121] on div "8" at bounding box center [298, 122] width 8 height 8
click at [71, 112] on div "House" at bounding box center [60, 111] width 41 height 5
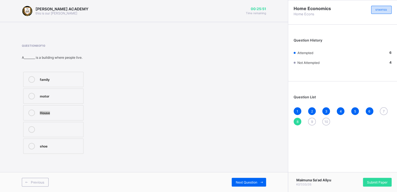
click at [71, 112] on div "House" at bounding box center [60, 111] width 41 height 5
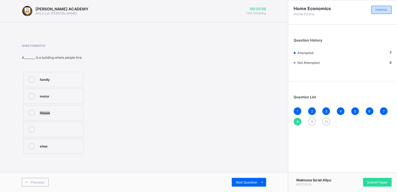
click at [71, 112] on div "House" at bounding box center [60, 111] width 41 height 5
click at [310, 120] on div "9" at bounding box center [312, 122] width 8 height 8
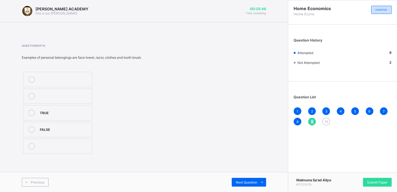
click at [310, 120] on div "9" at bounding box center [312, 122] width 8 height 8
click at [79, 108] on label "TRUE" at bounding box center [57, 112] width 69 height 15
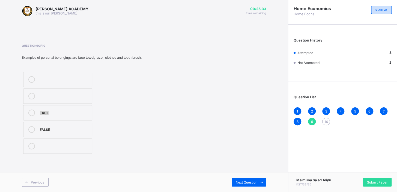
click at [79, 108] on label "TRUE" at bounding box center [57, 112] width 69 height 15
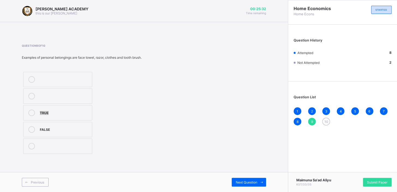
click at [79, 108] on label "TRUE" at bounding box center [57, 112] width 69 height 15
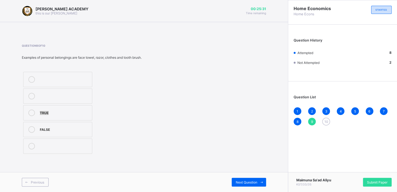
click at [79, 108] on label "TRUE" at bounding box center [57, 112] width 69 height 15
click at [324, 121] on span "10" at bounding box center [326, 122] width 4 height 4
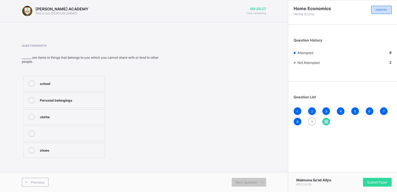
click at [324, 121] on span "10" at bounding box center [326, 122] width 4 height 4
click at [98, 99] on div "Personal belongings" at bounding box center [71, 99] width 62 height 5
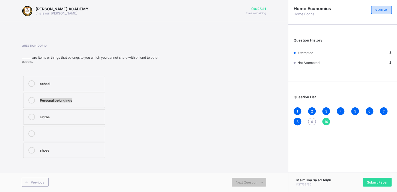
click at [98, 99] on div "Personal belongings" at bounding box center [71, 99] width 62 height 5
click at [90, 101] on div "Personal belongings" at bounding box center [71, 99] width 62 height 5
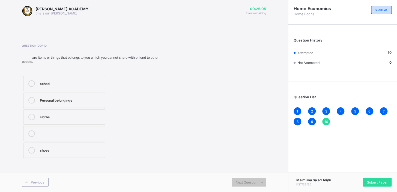
click at [90, 101] on div "Personal belongings" at bounding box center [71, 99] width 62 height 5
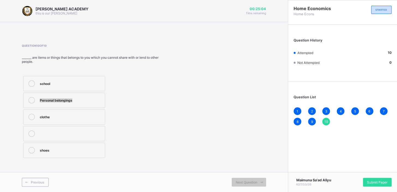
click at [90, 101] on div "Personal belongings" at bounding box center [71, 99] width 62 height 5
click at [325, 121] on span "10" at bounding box center [326, 122] width 4 height 4
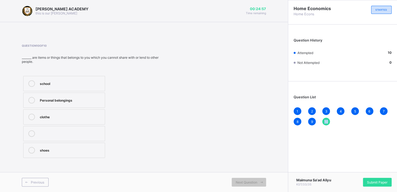
click at [325, 121] on span "10" at bounding box center [326, 122] width 4 height 4
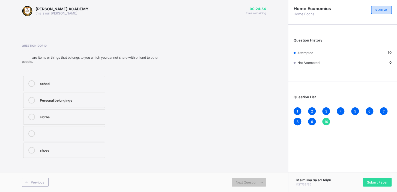
click at [325, 120] on span "10" at bounding box center [326, 122] width 4 height 4
click at [366, 180] on div "Submit Paper" at bounding box center [377, 182] width 29 height 9
click at [0, 0] on div "× Submitting Paper This action will submit your paper. You won't have access to…" at bounding box center [0, 0] width 0 height 0
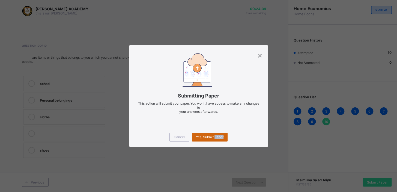
click at [221, 138] on span "Yes, Submit Paper" at bounding box center [210, 137] width 28 height 4
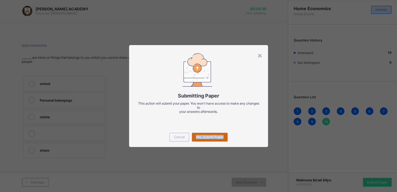
click at [221, 138] on span "Yes, Submit Paper" at bounding box center [210, 137] width 28 height 4
click at [221, 138] on div "Yes, Submit Paper" at bounding box center [210, 137] width 36 height 9
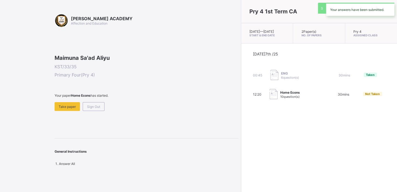
click at [241, 134] on div "Pry 4 1st Term CA [DATE] — [DATE] Start & End Date 2 Paper(s) No. of Papers Pry…" at bounding box center [319, 96] width 156 height 192
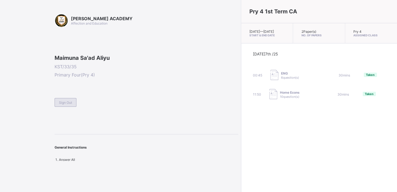
click at [67, 107] on div "Sign Out" at bounding box center [66, 102] width 22 height 9
